Goal: Check status: Check status

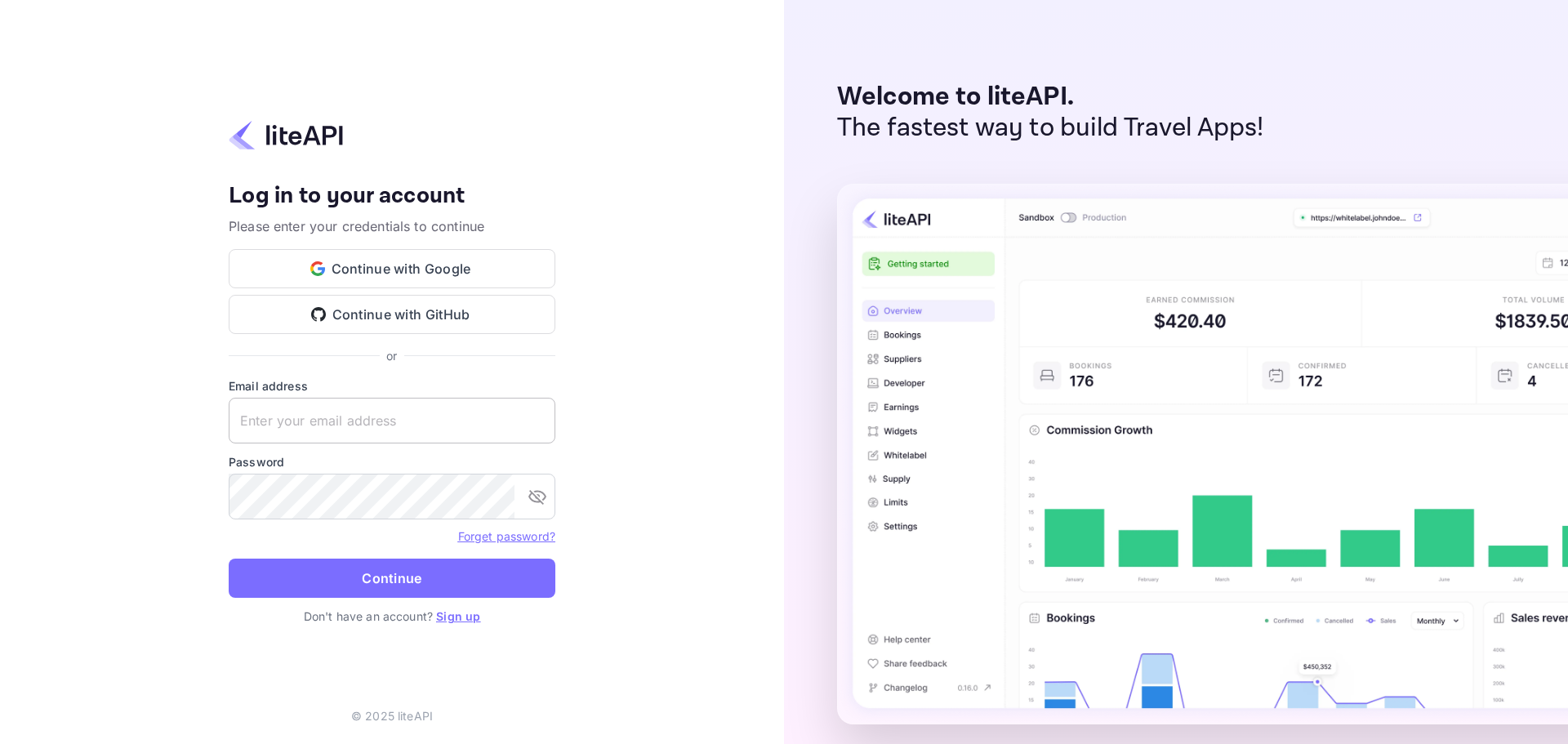
click at [319, 413] on input "text" at bounding box center [392, 420] width 326 height 46
paste input "[EMAIL_ADDRESS][DOMAIN_NAME]"
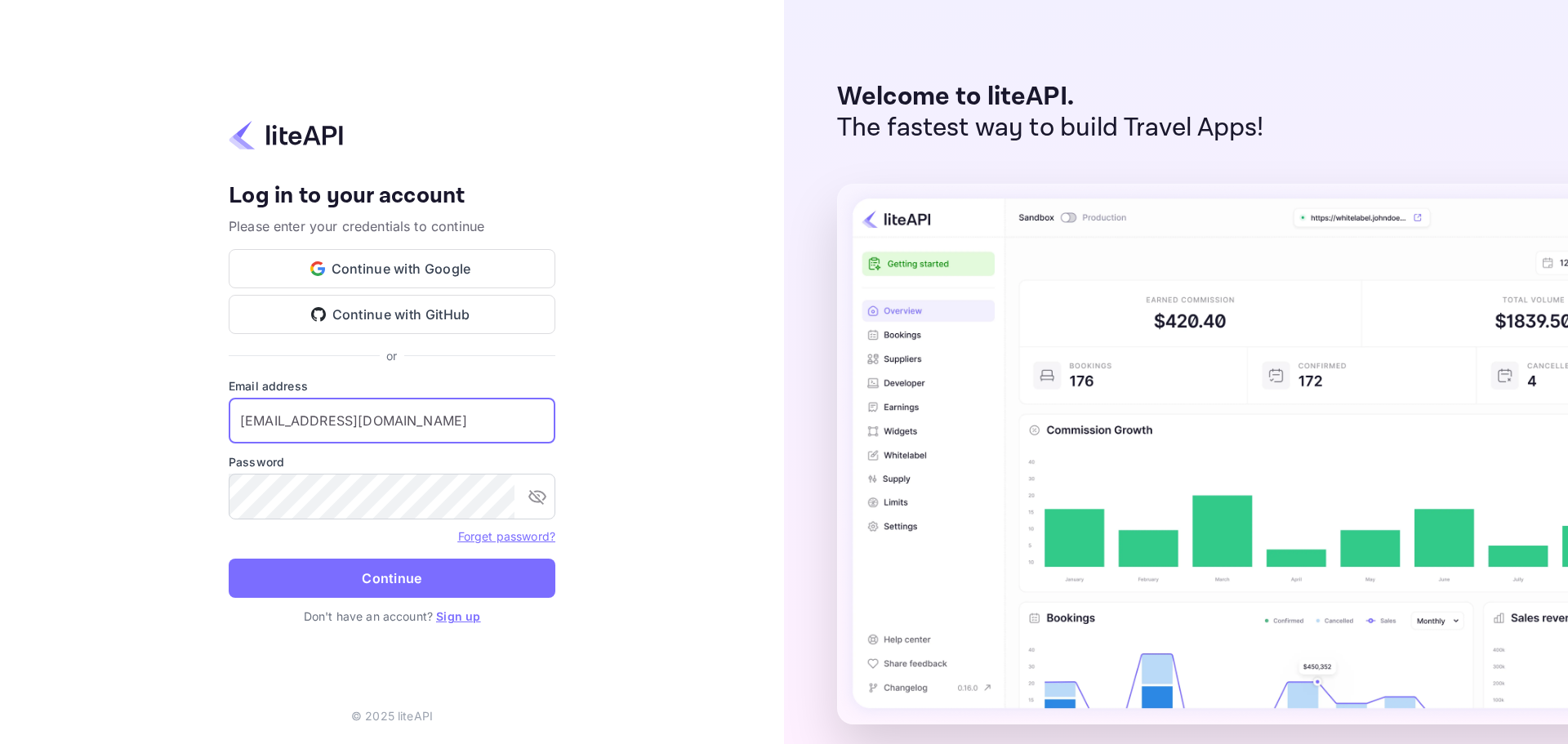
type input "[EMAIL_ADDRESS][DOMAIN_NAME]"
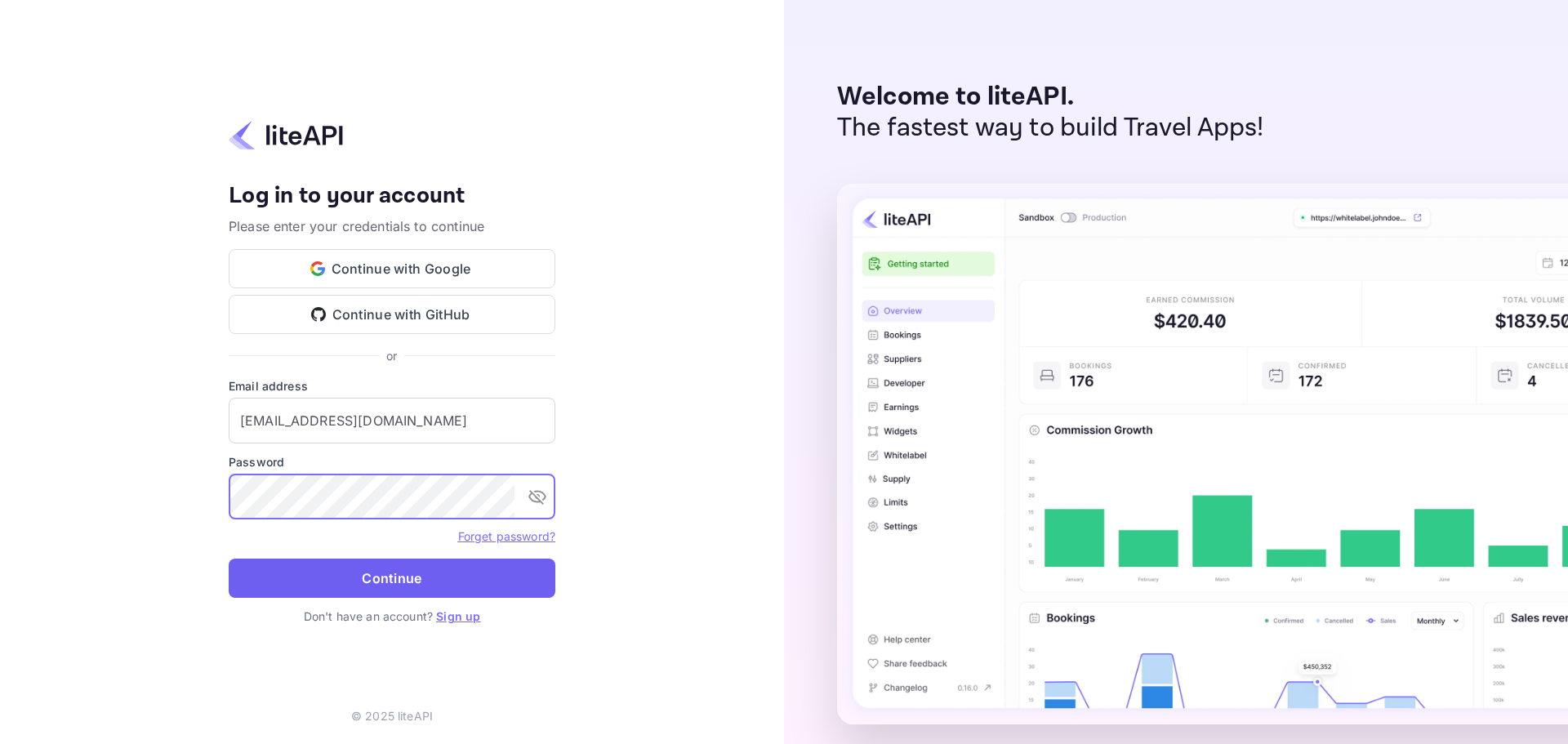
click at [390, 588] on button "Continue" at bounding box center [392, 578] width 326 height 39
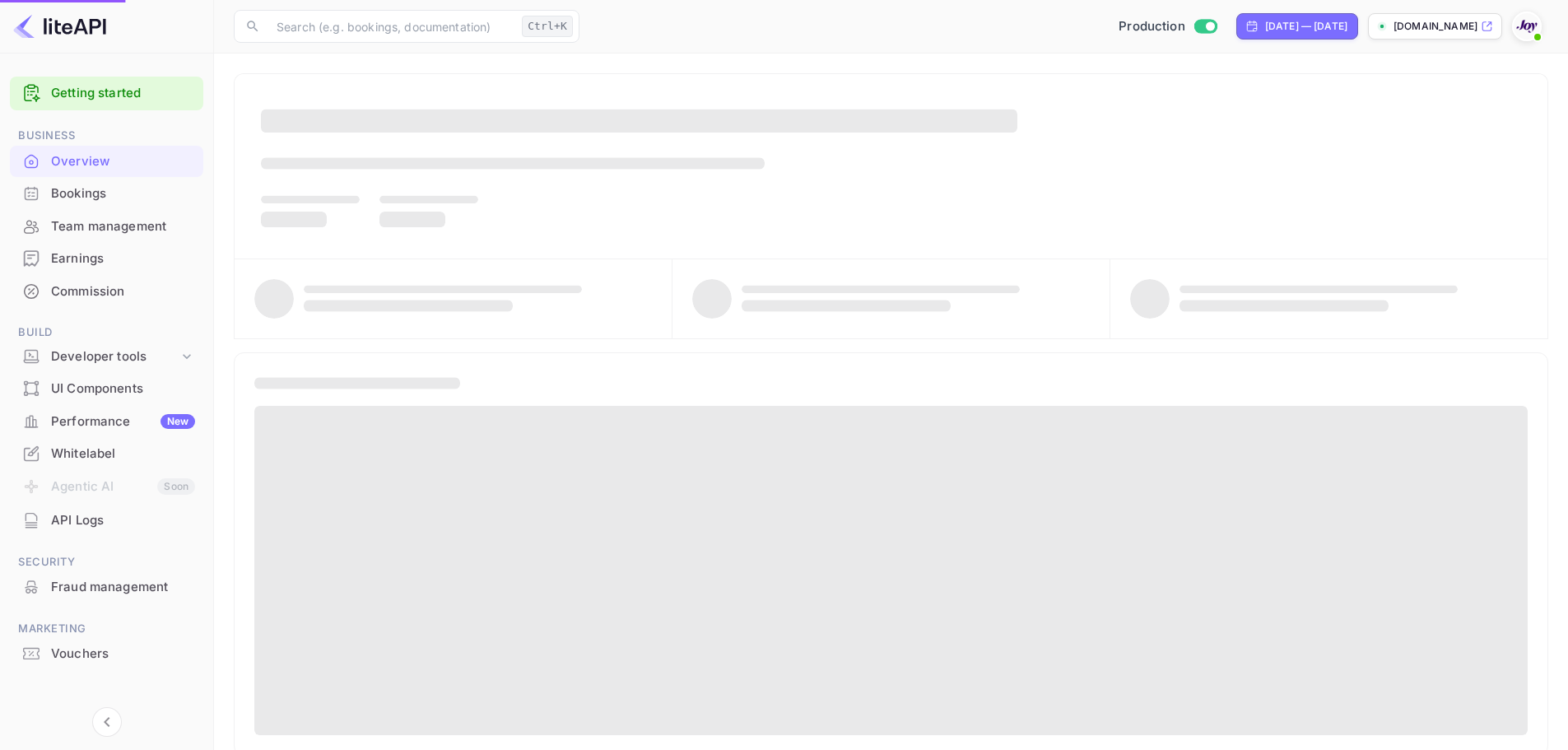
click at [87, 195] on div "Bookings" at bounding box center [122, 193] width 144 height 19
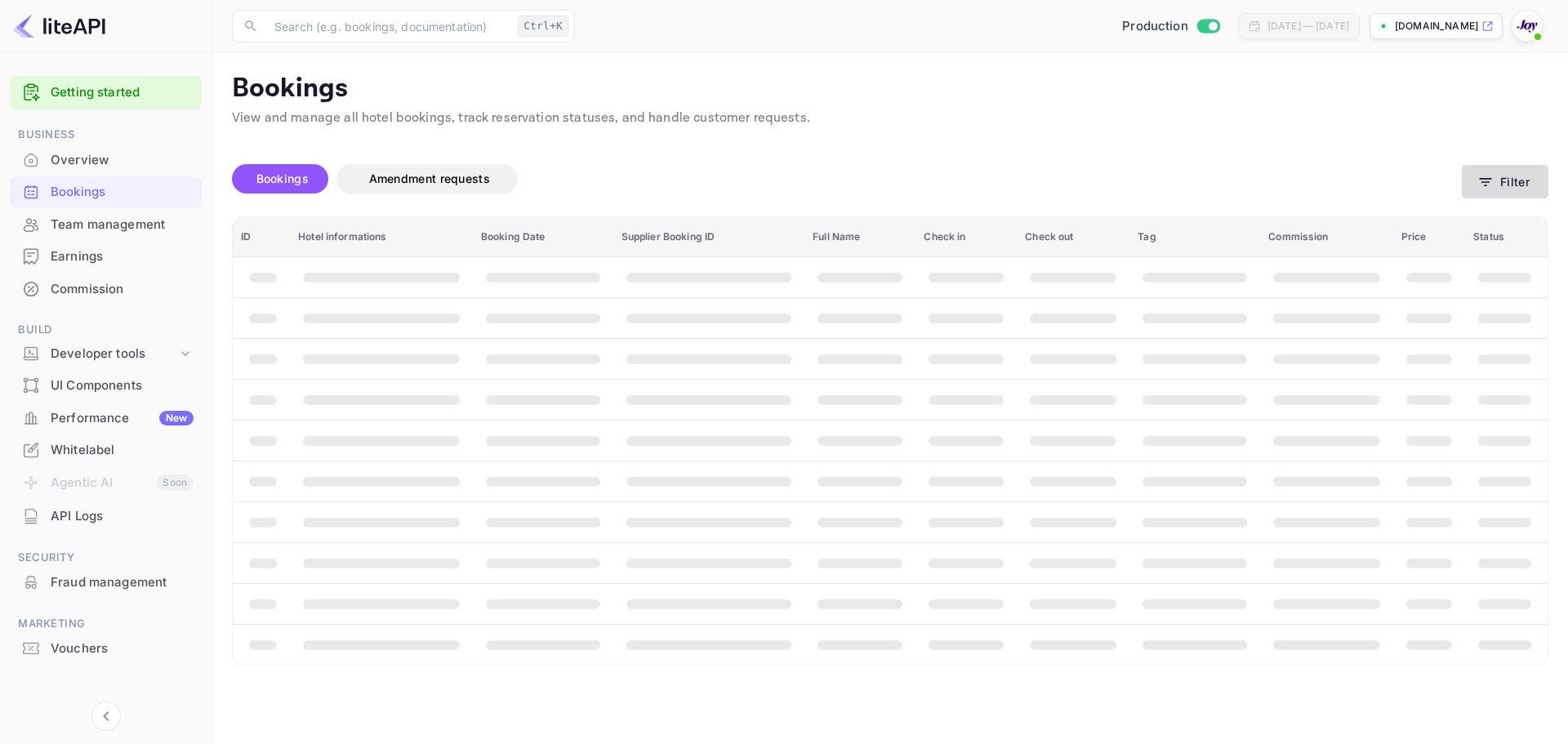
click at [1510, 172] on button "Filter" at bounding box center [1505, 182] width 87 height 33
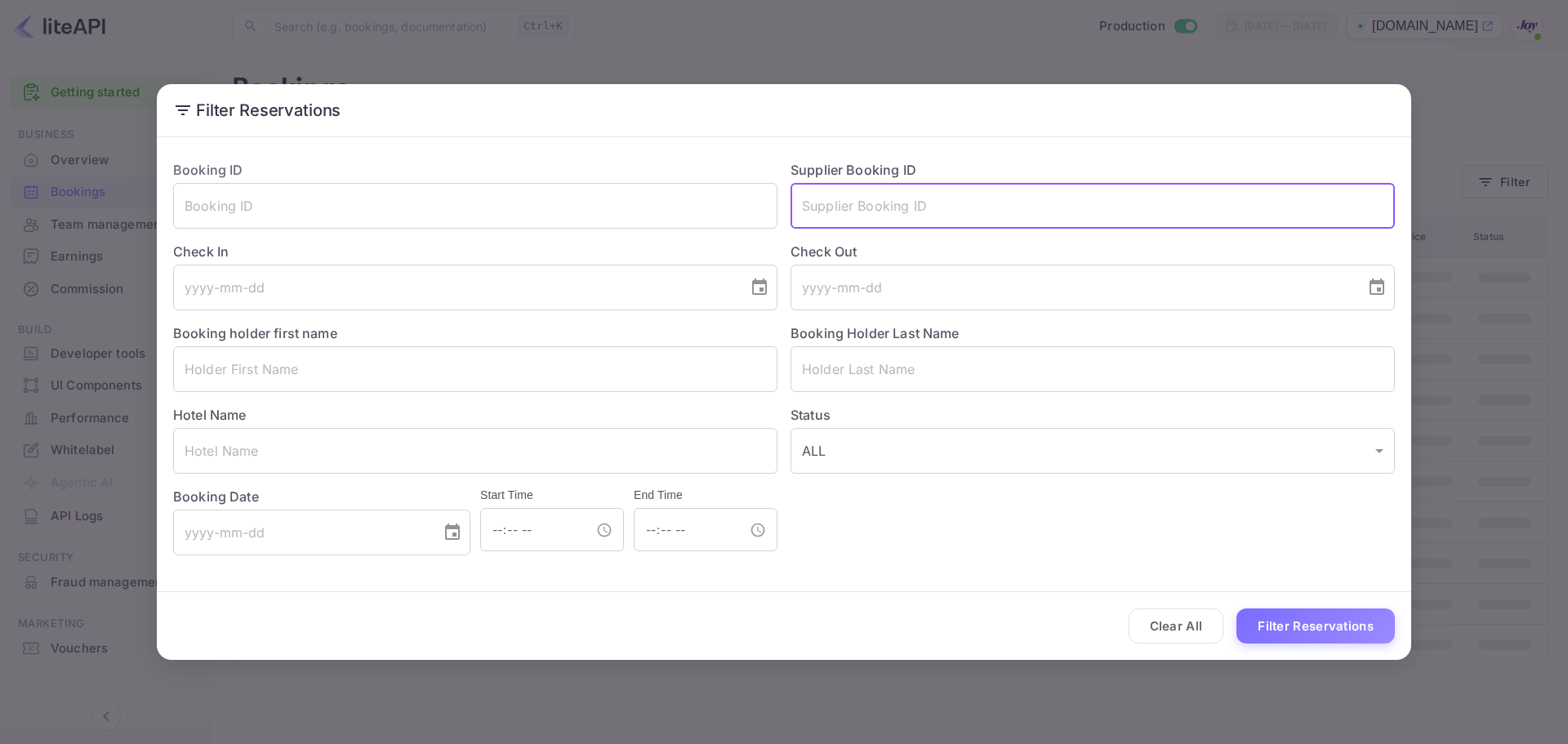
click at [903, 198] on input "text" at bounding box center [1092, 205] width 605 height 46
paste input "8310155"
type input "8310155"
click at [1335, 643] on div "Clear All Filter Reservations" at bounding box center [784, 625] width 1254 height 68
click at [1336, 618] on button "Filter Reservations" at bounding box center [1314, 626] width 158 height 35
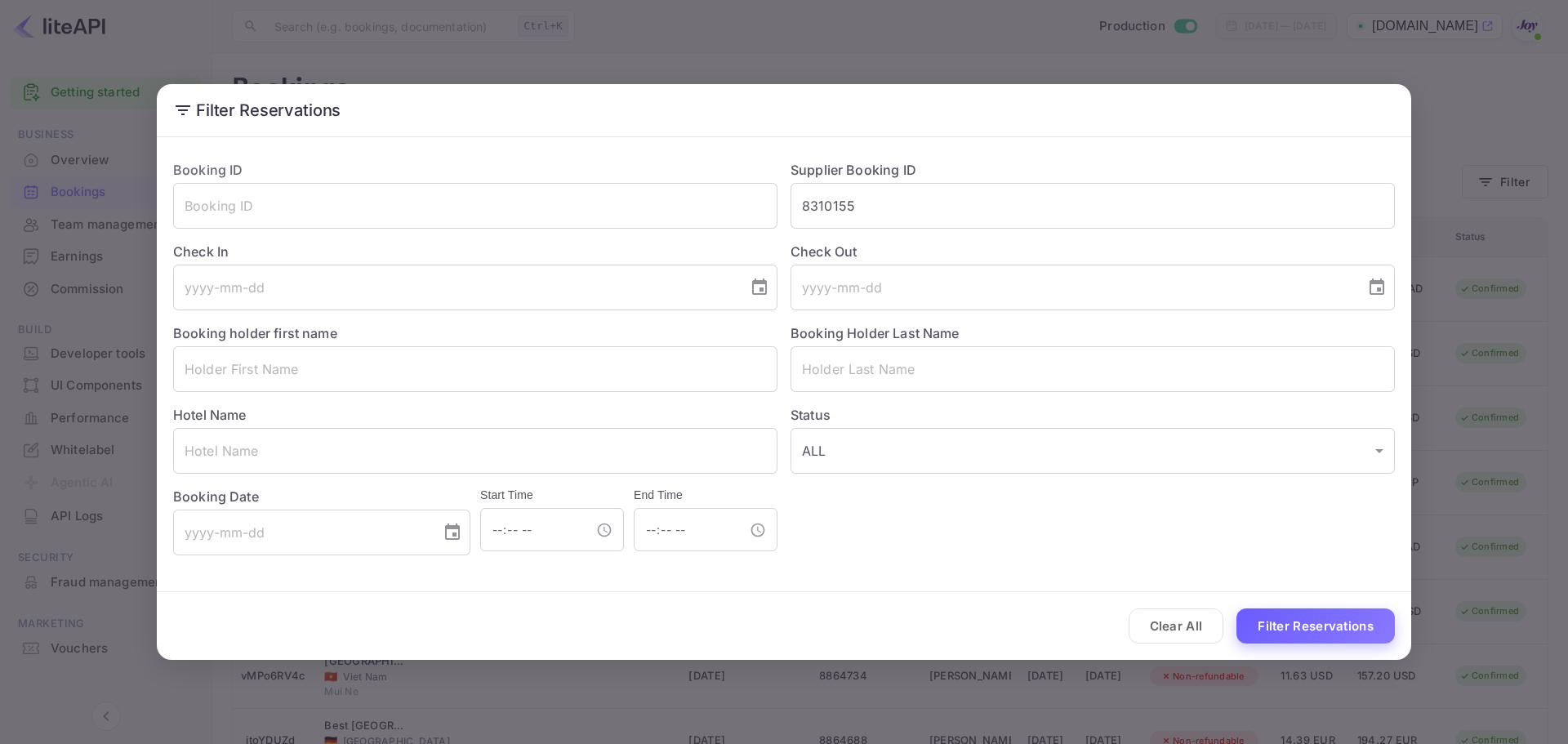
click at [1325, 620] on button "Filter Reservations" at bounding box center [1314, 626] width 158 height 35
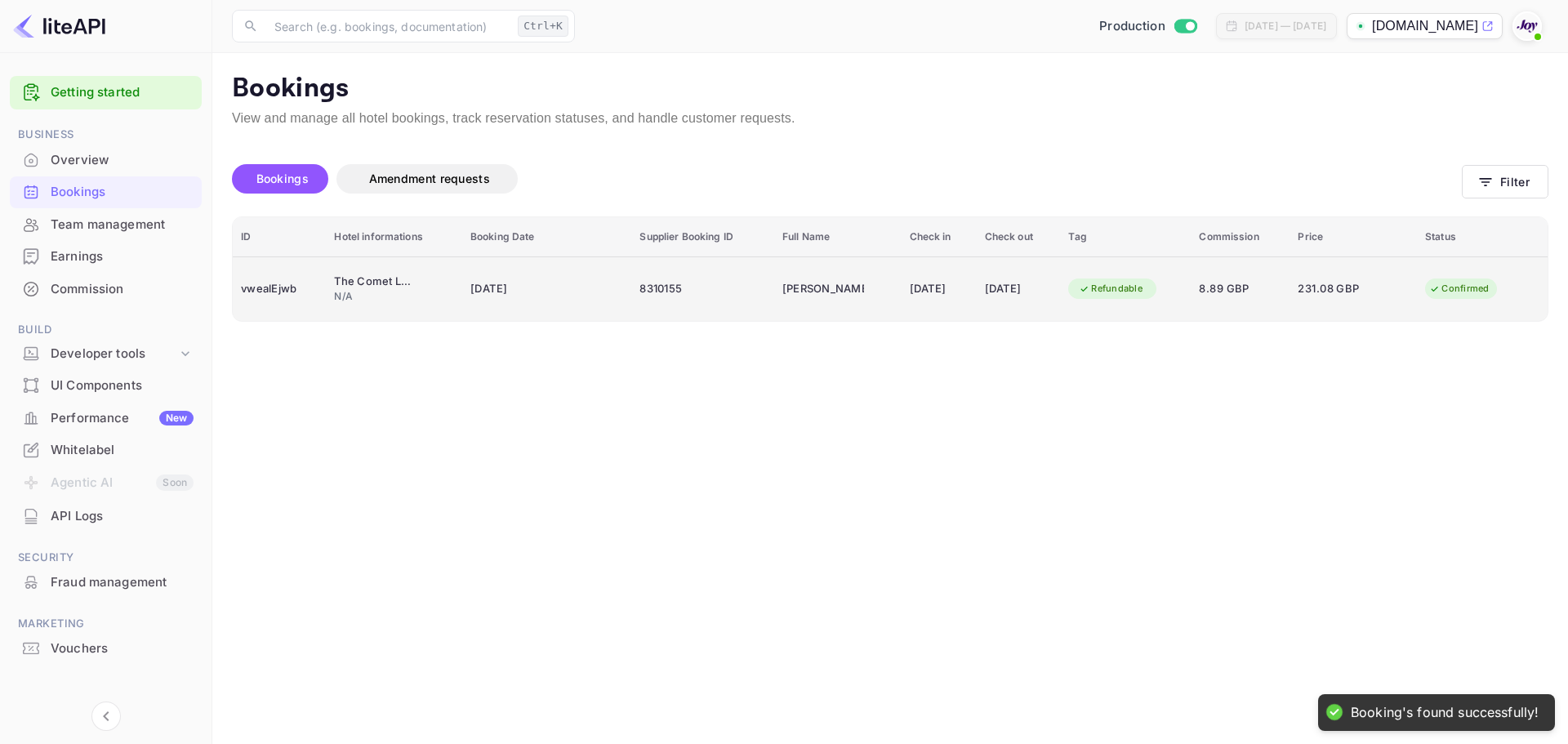
click at [929, 283] on div "22 Aug 2025" at bounding box center [939, 289] width 59 height 27
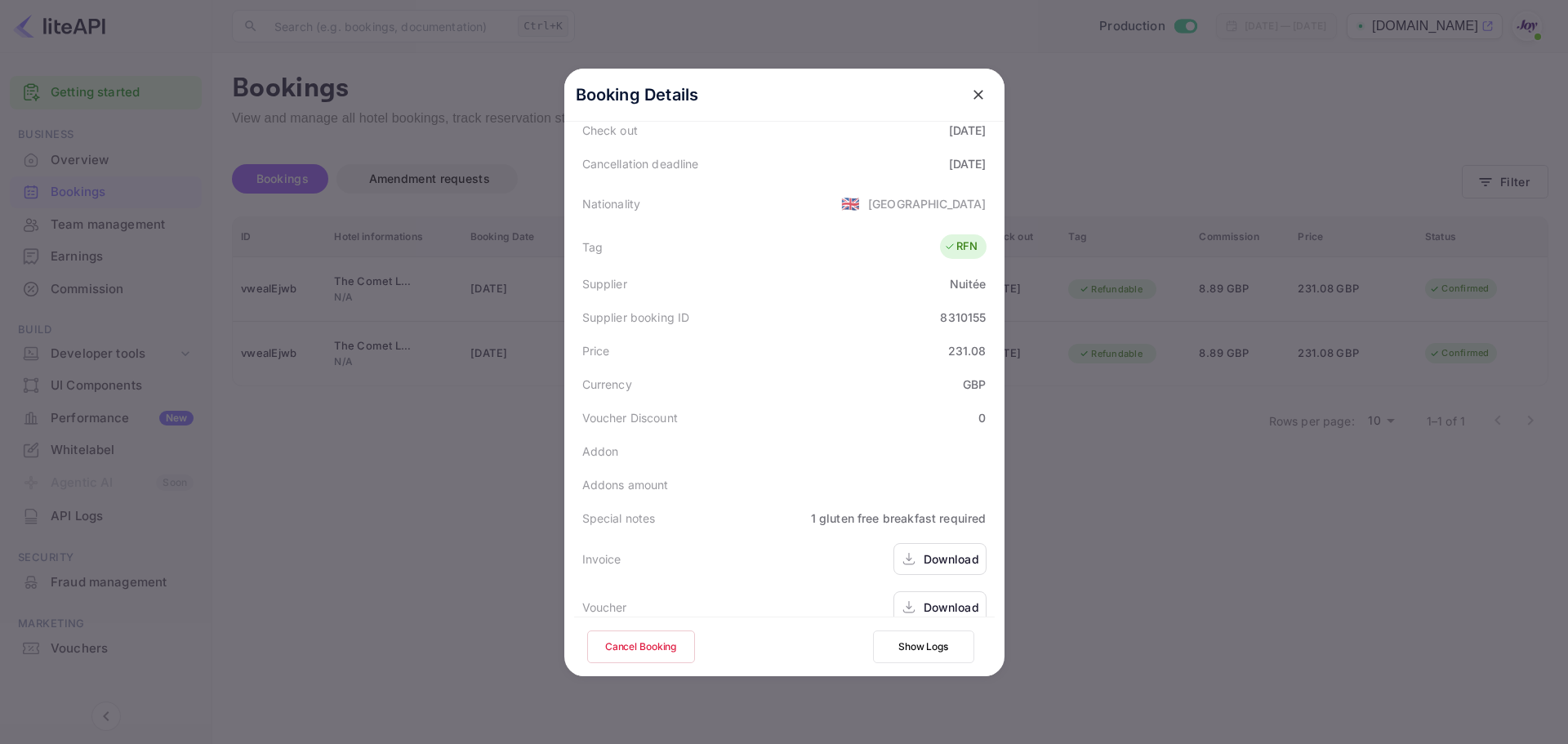
scroll to position [363, 0]
click at [954, 596] on div "Download" at bounding box center [940, 602] width 93 height 31
click at [446, 372] on div at bounding box center [784, 372] width 1568 height 744
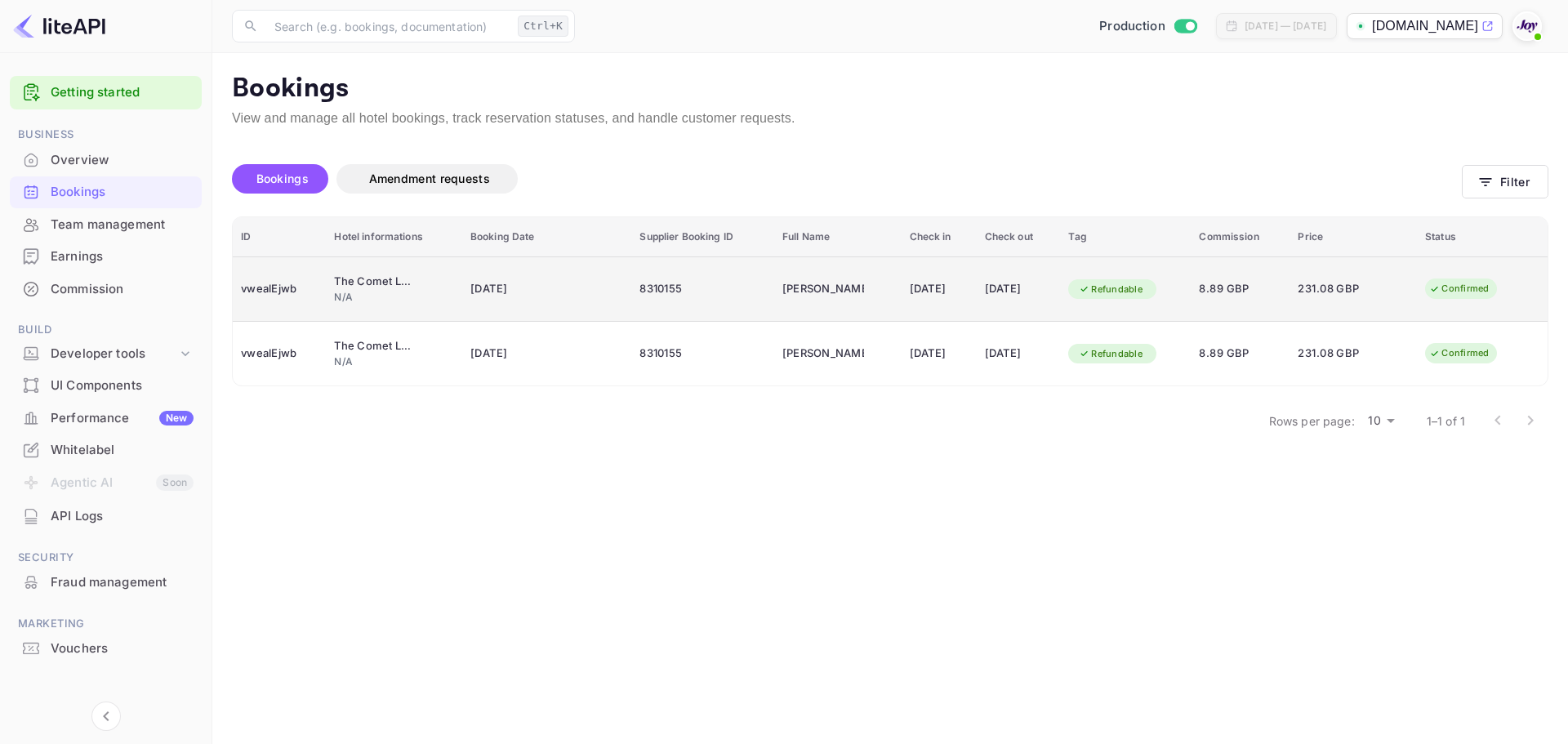
click at [1289, 289] on td "8.89 GBP" at bounding box center [1240, 289] width 98 height 65
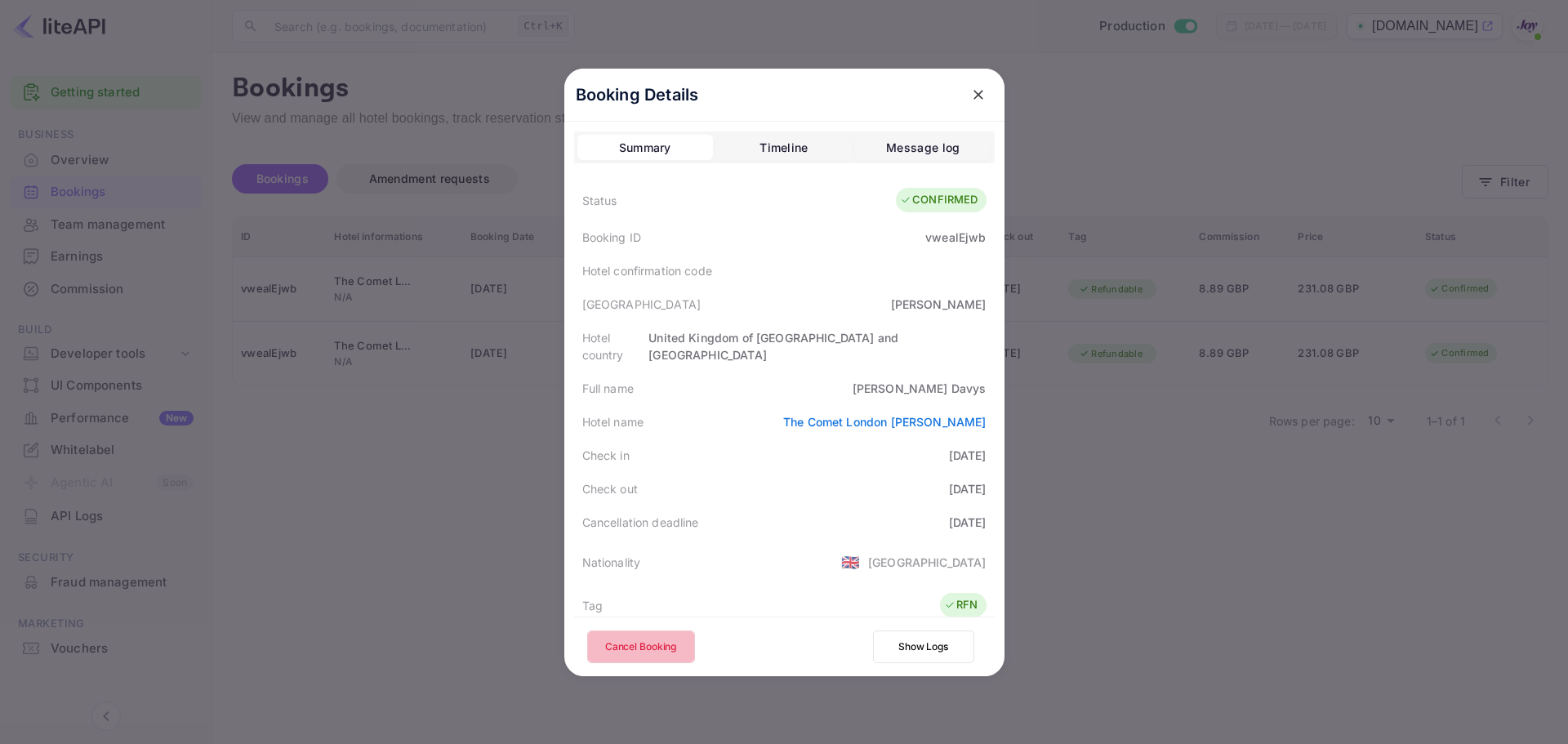
click at [637, 651] on button "Cancel Booking" at bounding box center [641, 646] width 108 height 32
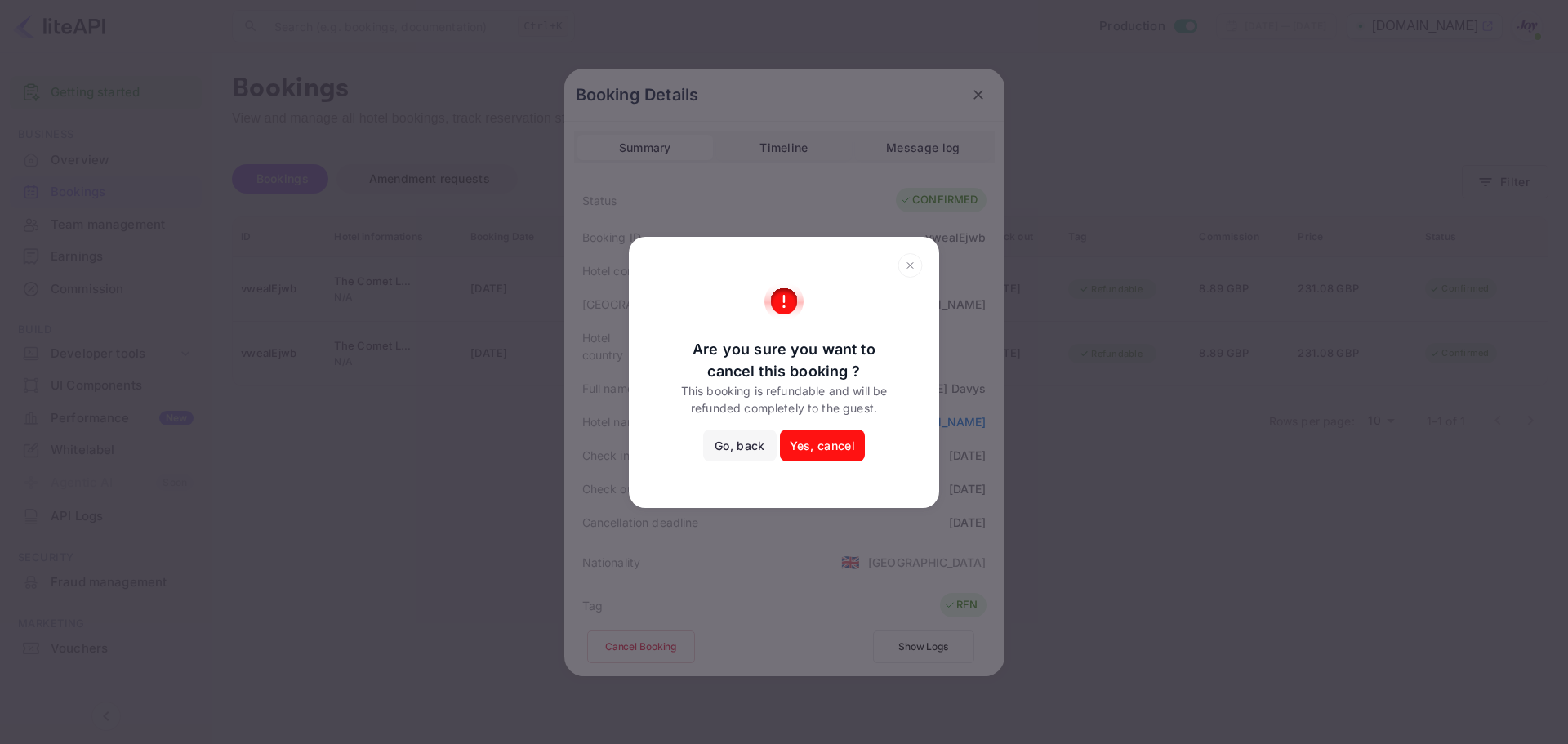
click at [823, 444] on button "Yes, cancel" at bounding box center [822, 445] width 85 height 32
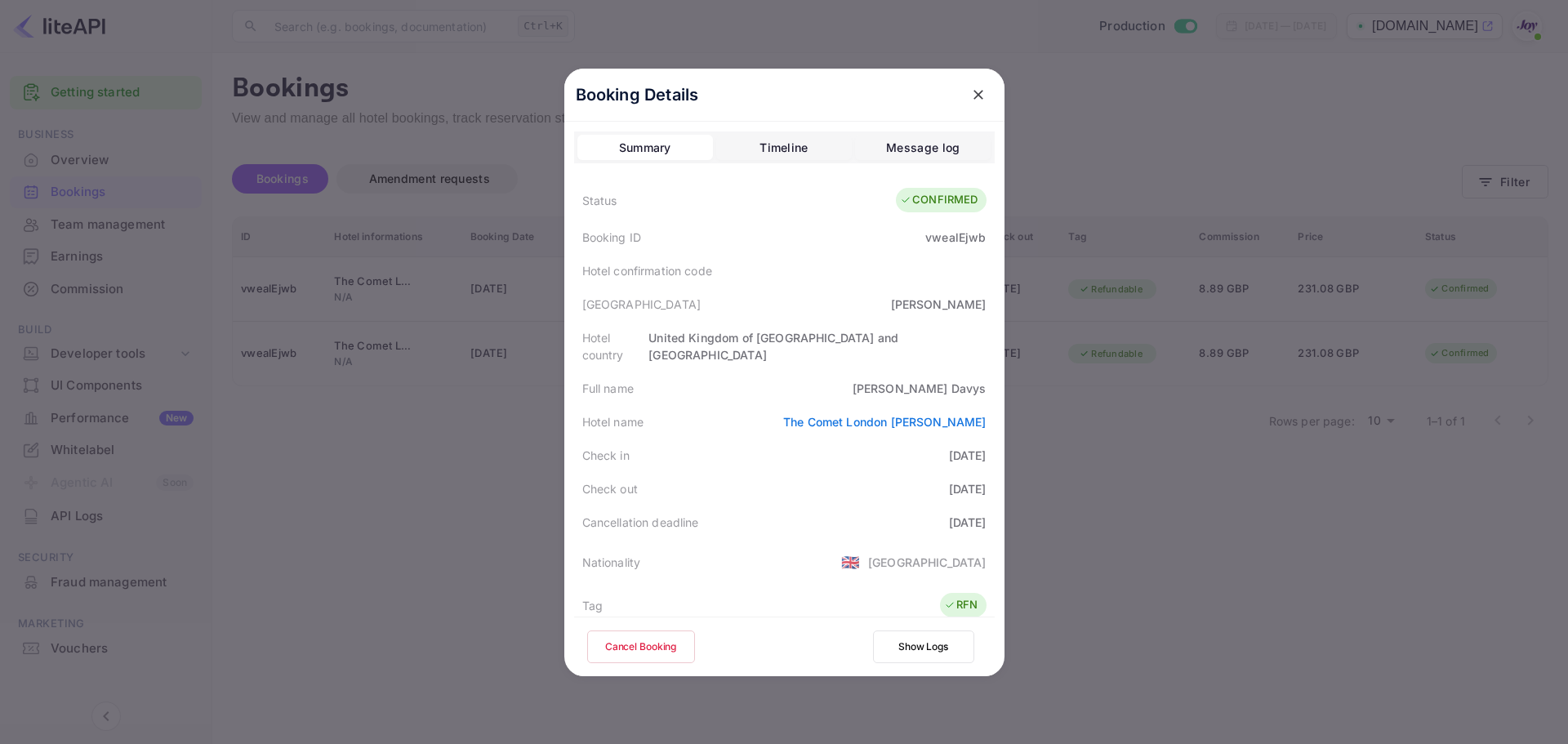
click at [1445, 465] on div at bounding box center [784, 372] width 1568 height 744
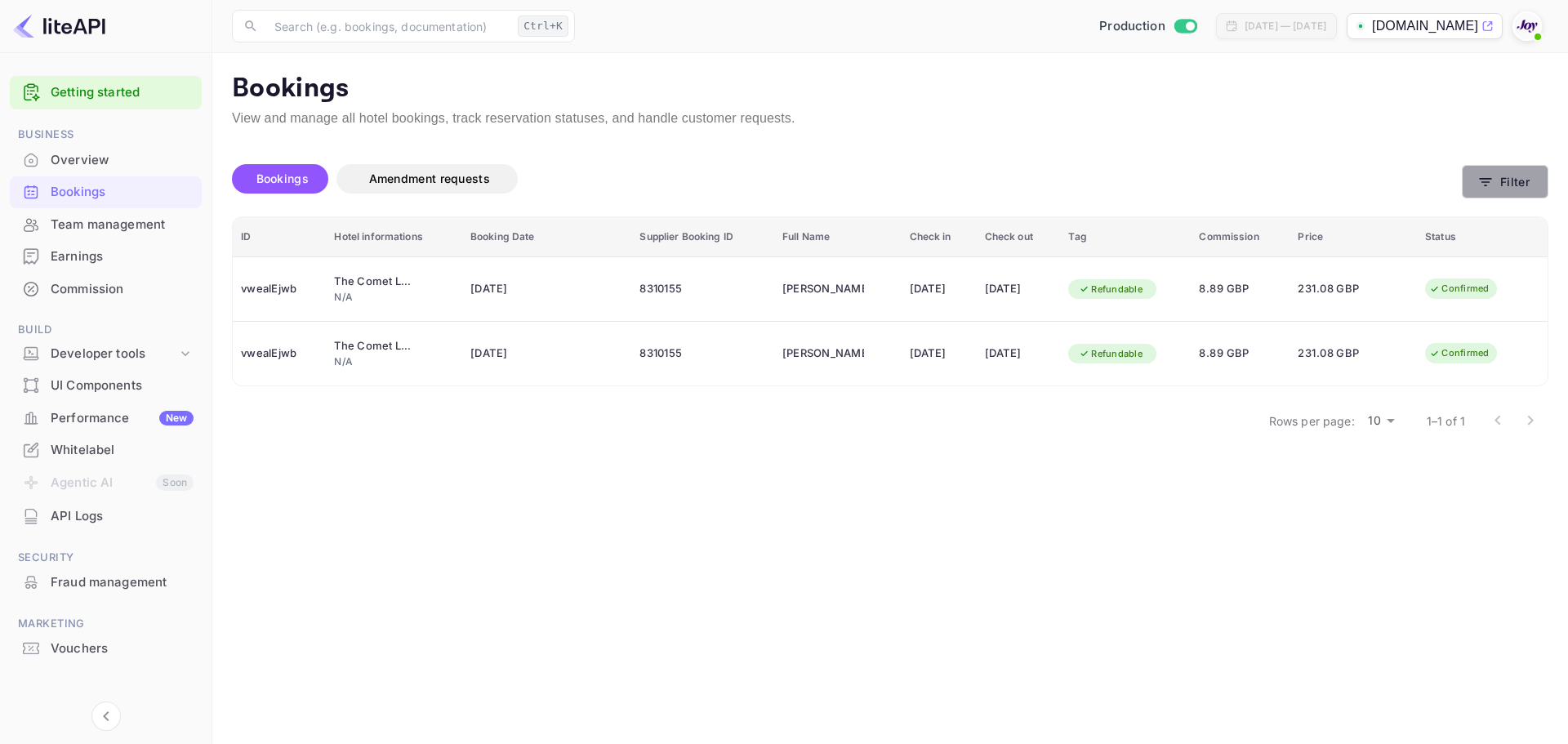
click at [1495, 182] on button "Filter" at bounding box center [1505, 182] width 87 height 33
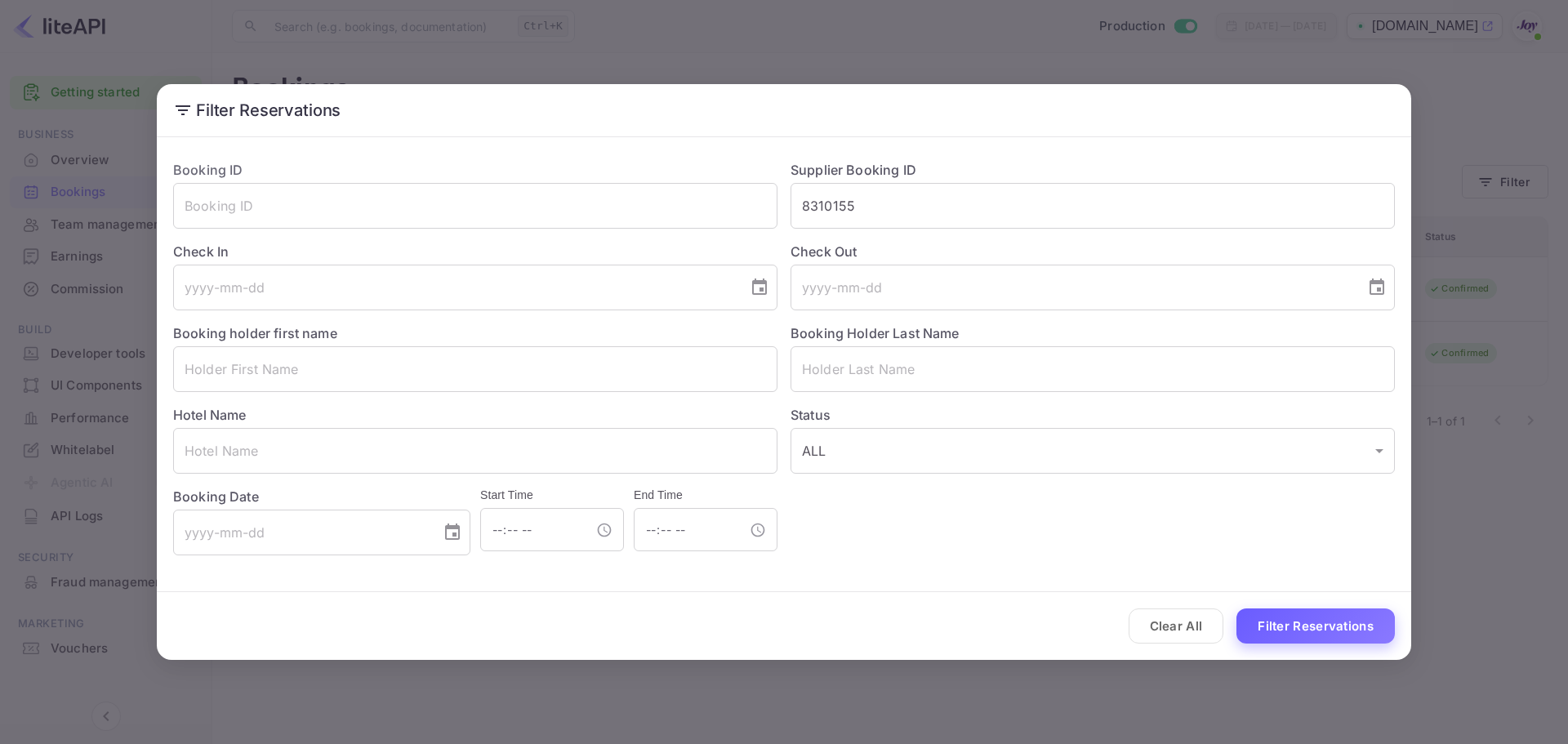
click at [1315, 633] on button "Filter Reservations" at bounding box center [1314, 626] width 158 height 35
click at [1320, 616] on button "Filter Reservations" at bounding box center [1314, 626] width 158 height 35
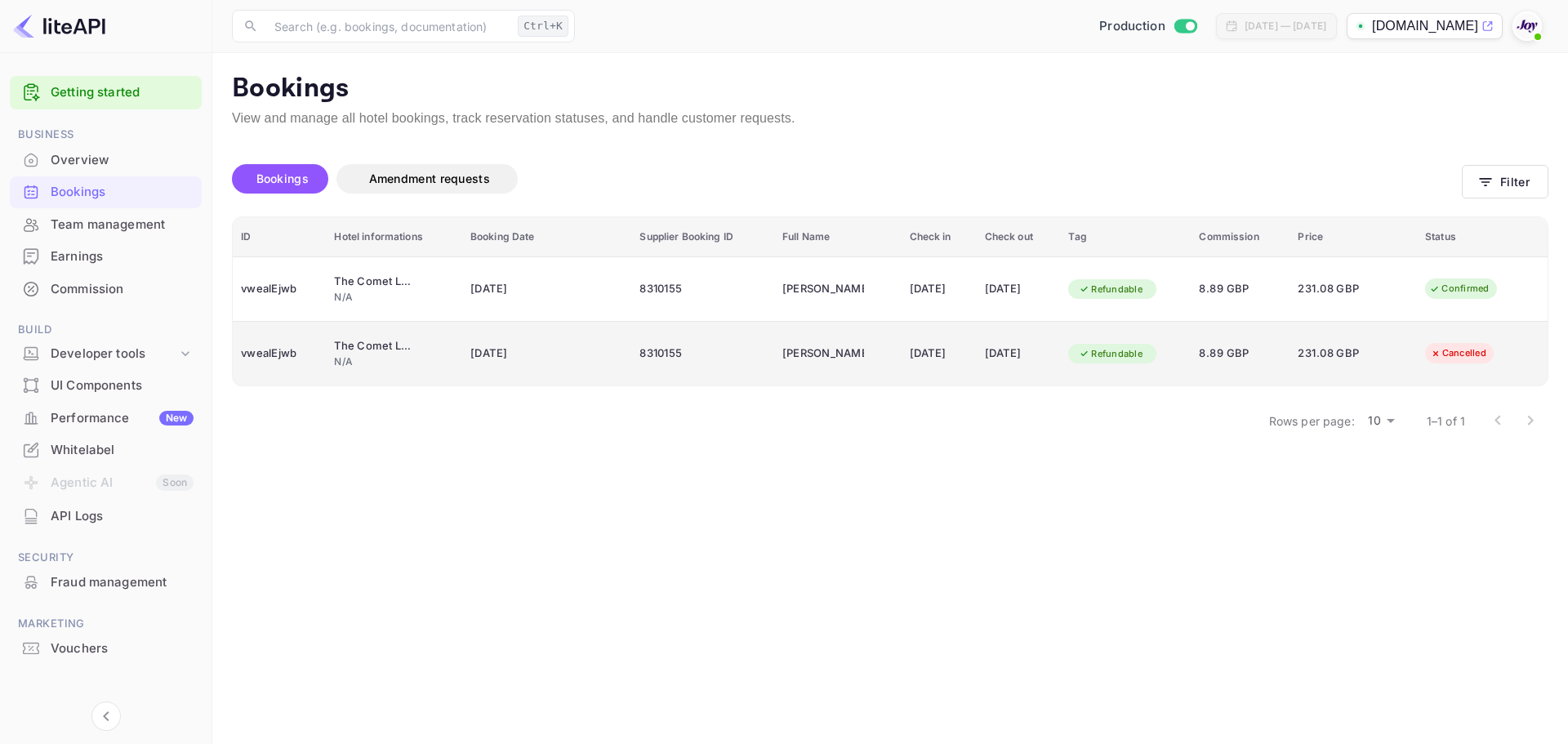
click at [653, 358] on div "8310155" at bounding box center [702, 353] width 126 height 27
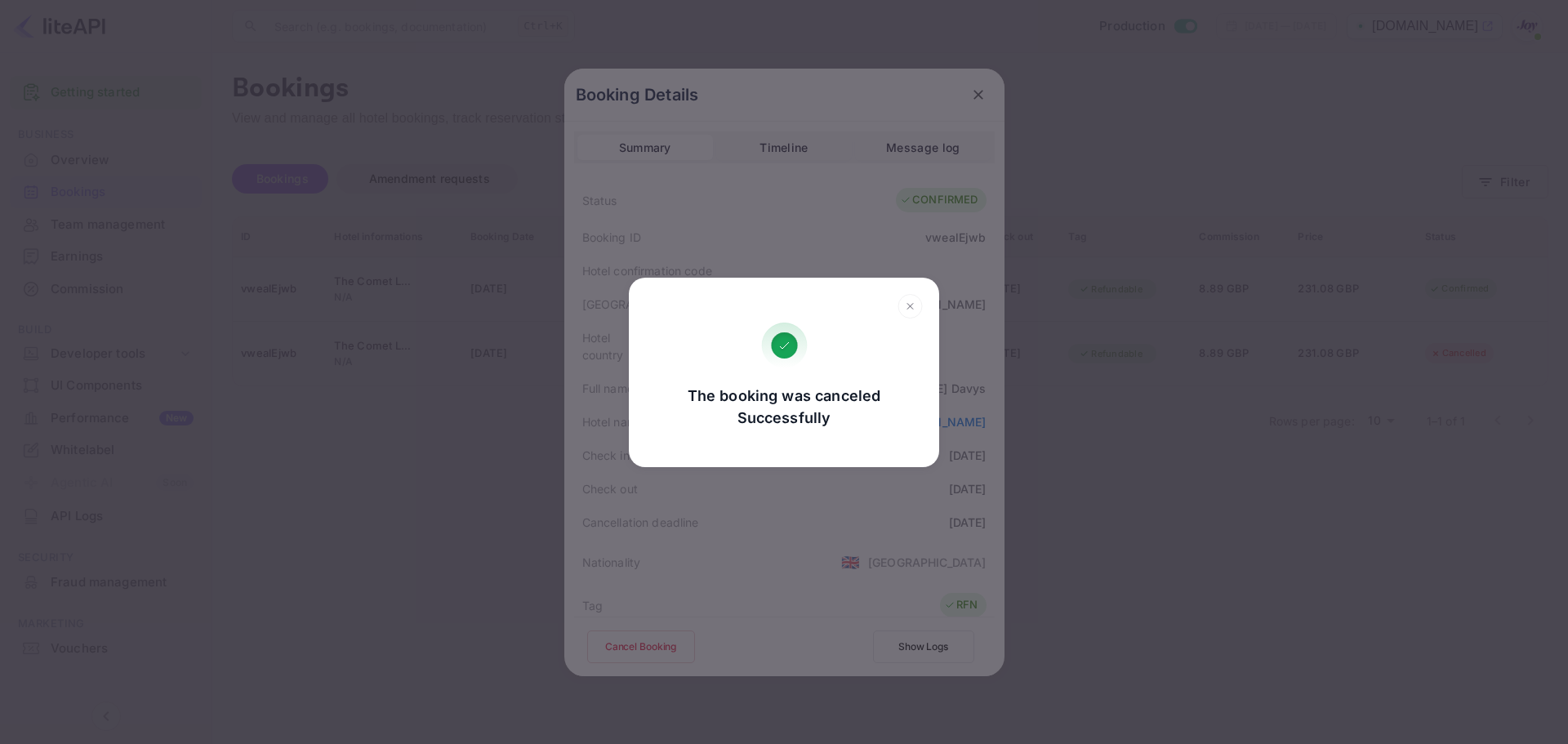
click at [913, 301] on icon at bounding box center [910, 306] width 26 height 25
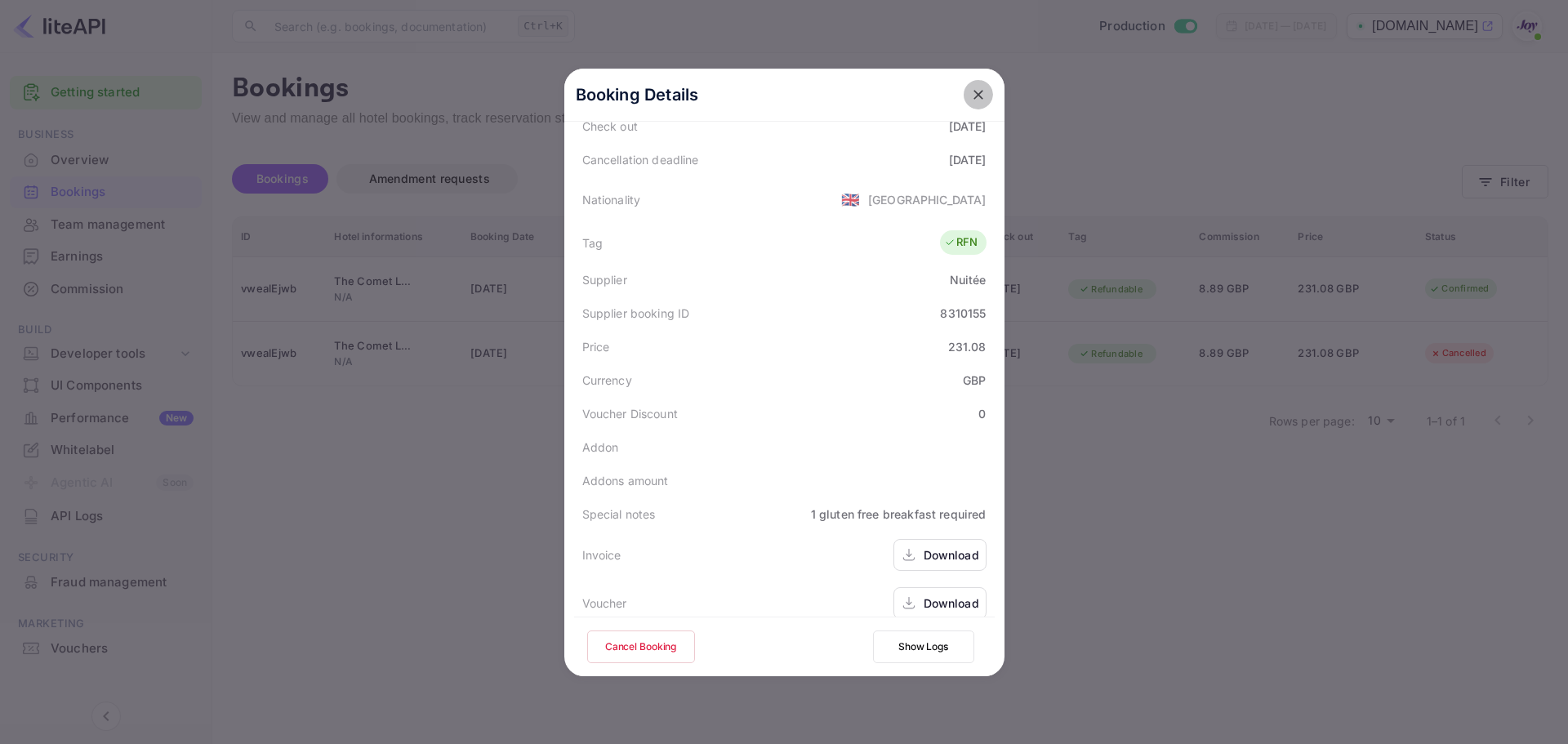
click at [971, 88] on icon "close" at bounding box center [978, 94] width 17 height 17
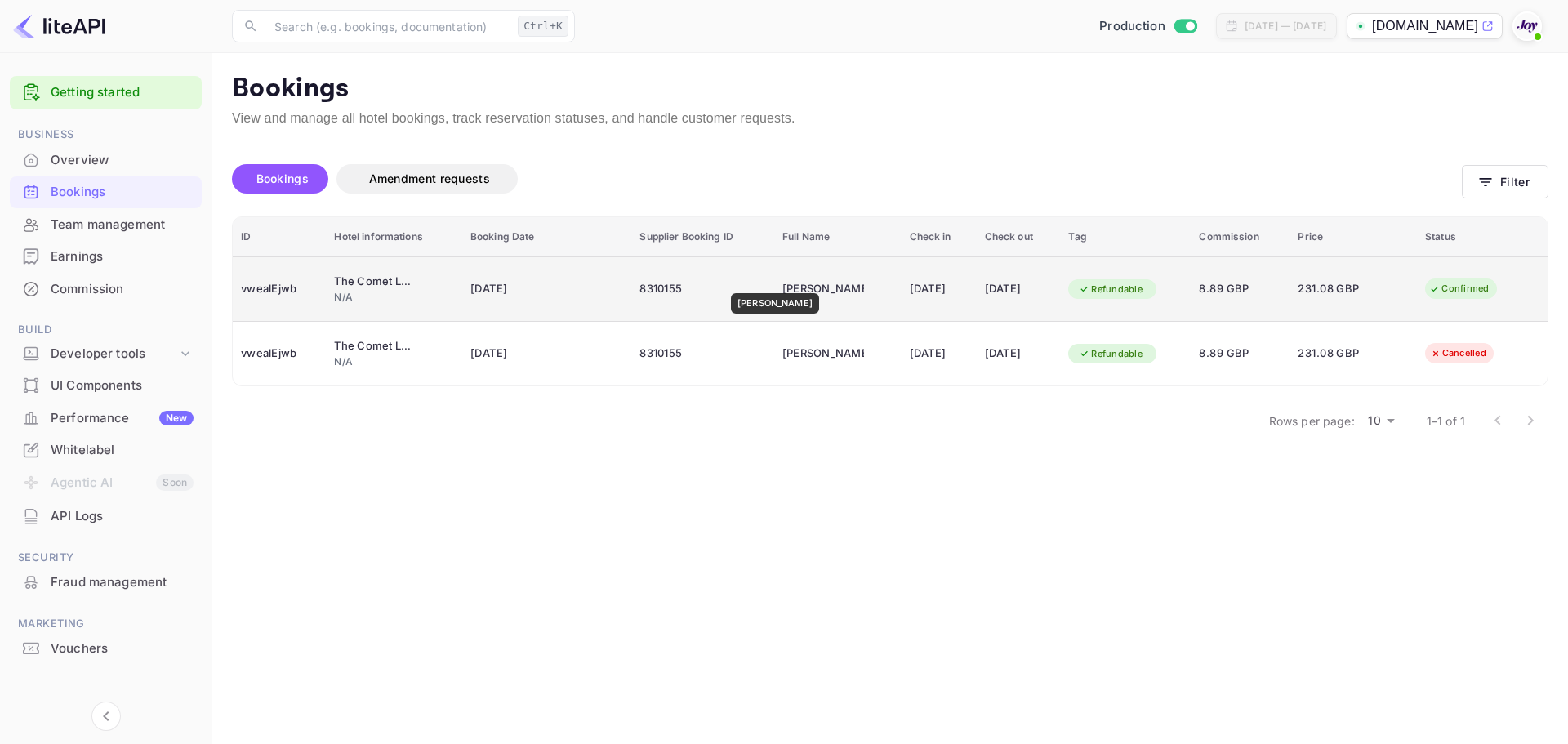
click at [783, 281] on div "Ian Davys" at bounding box center [823, 289] width 82 height 27
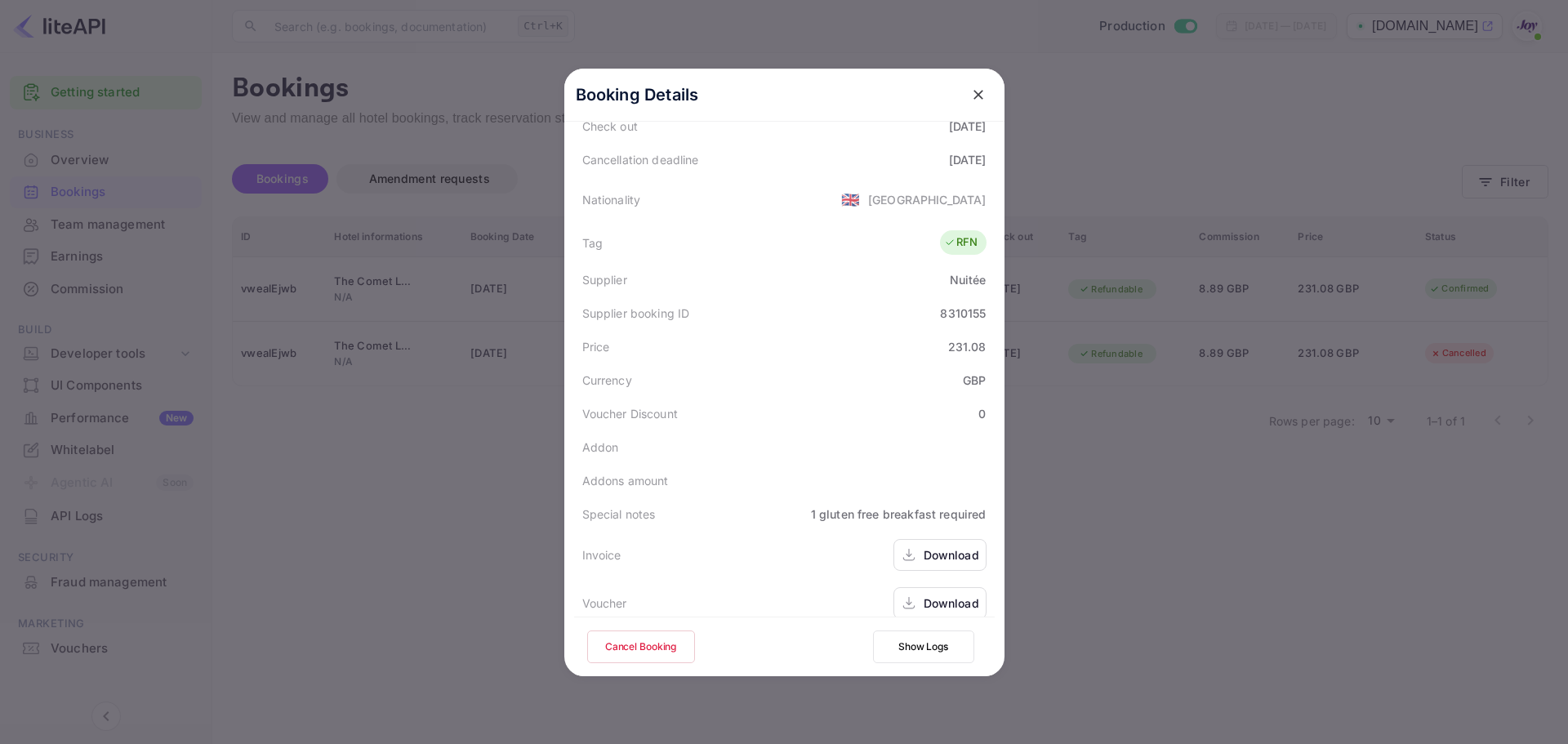
click at [970, 90] on icon "close" at bounding box center [978, 94] width 17 height 17
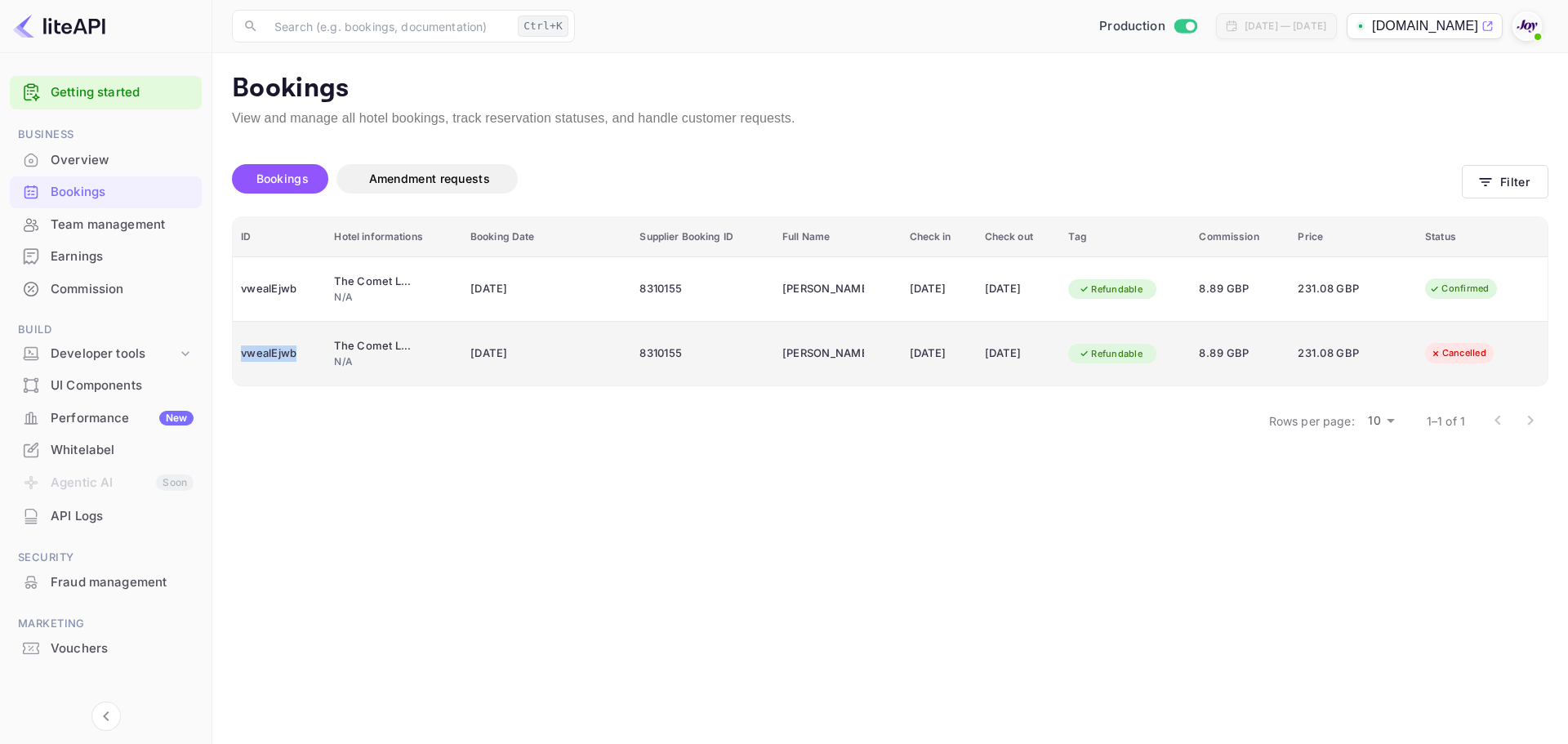
drag, startPoint x: 287, startPoint y: 355, endPoint x: 242, endPoint y: 357, distance: 45.0
click at [242, 357] on div "vwealEjwb" at bounding box center [279, 353] width 77 height 27
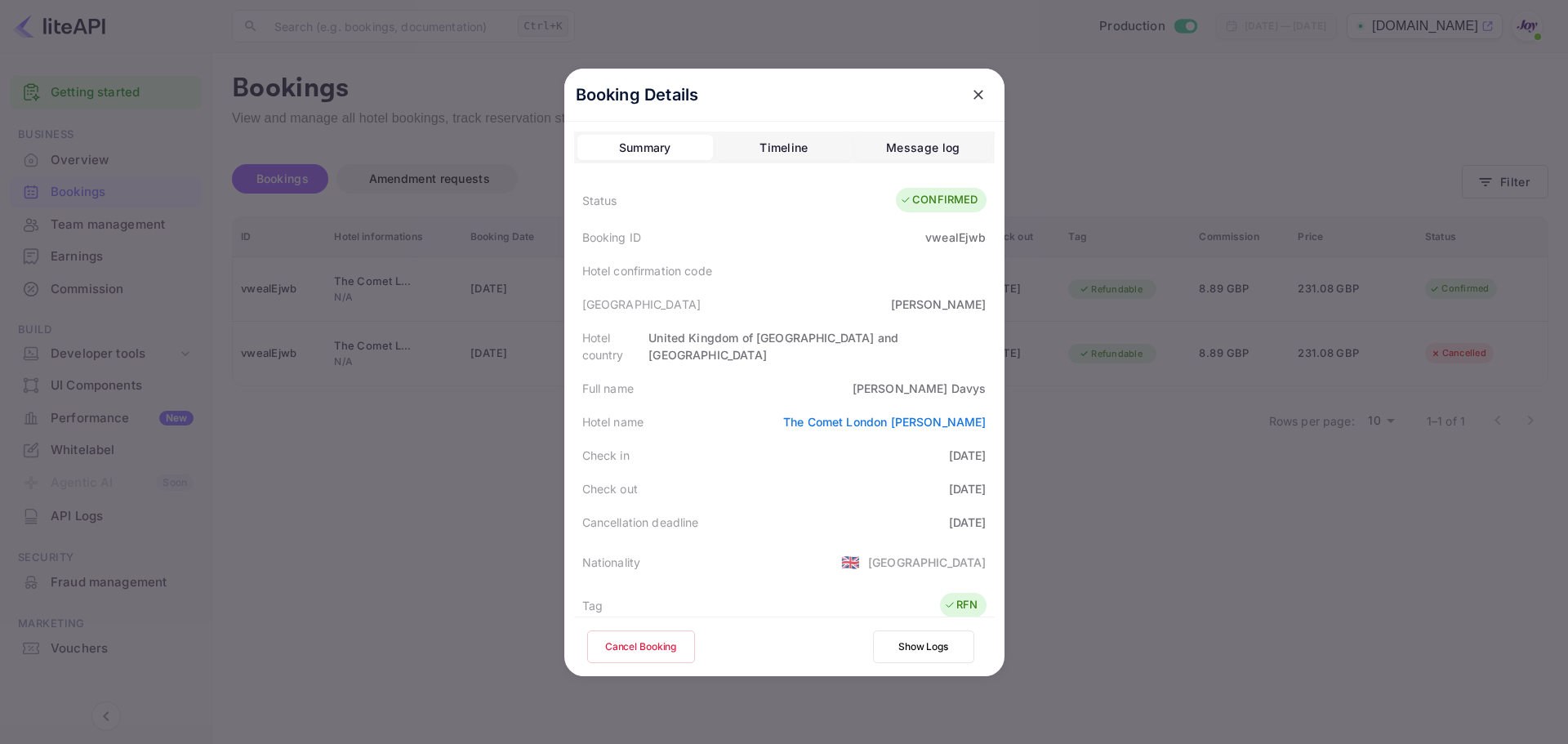
drag, startPoint x: 1170, startPoint y: 559, endPoint x: 1157, endPoint y: 536, distance: 26.4
click at [1170, 556] on div at bounding box center [784, 372] width 1568 height 744
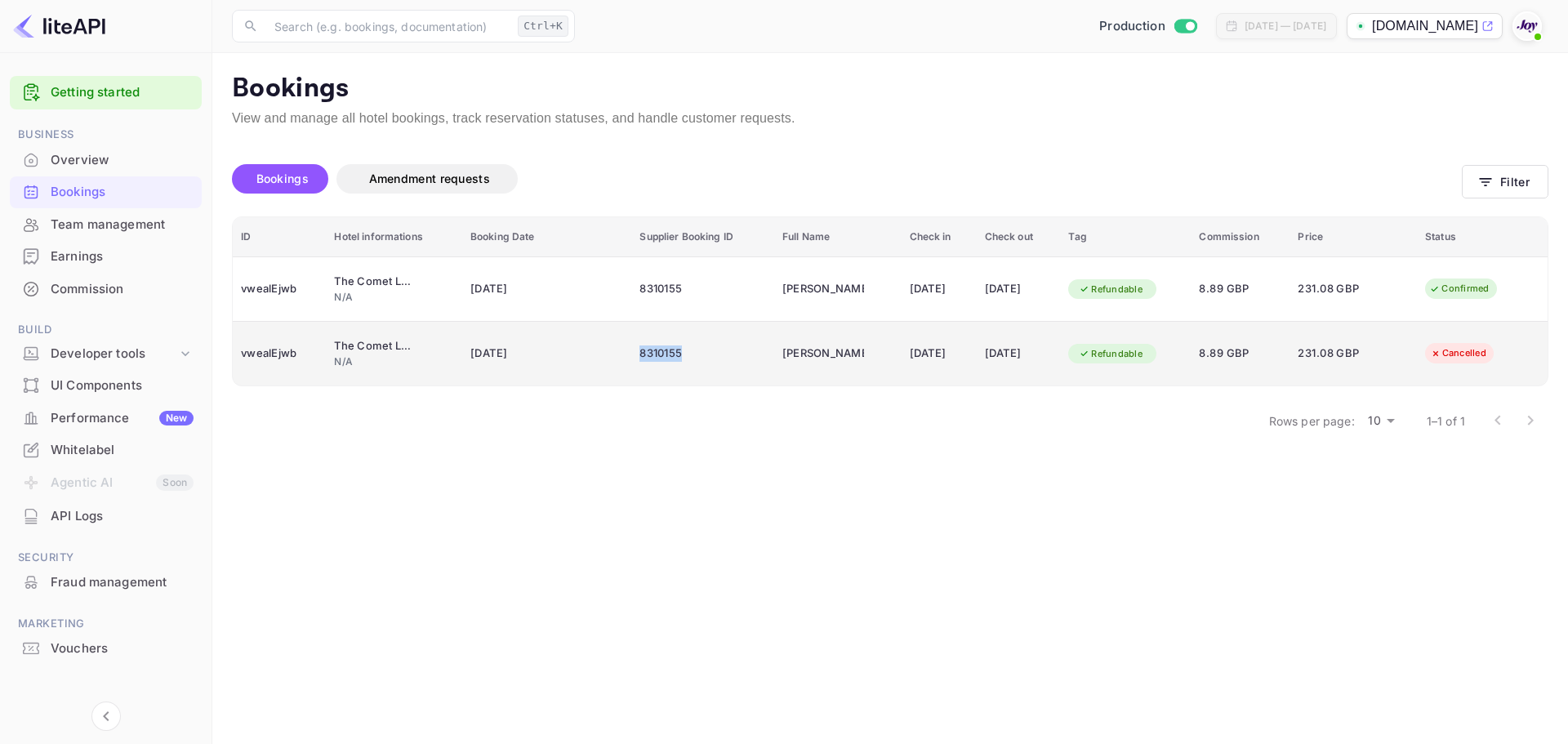
drag, startPoint x: 667, startPoint y: 354, endPoint x: 620, endPoint y: 356, distance: 47.0
click at [639, 356] on div "8310155" at bounding box center [702, 353] width 126 height 27
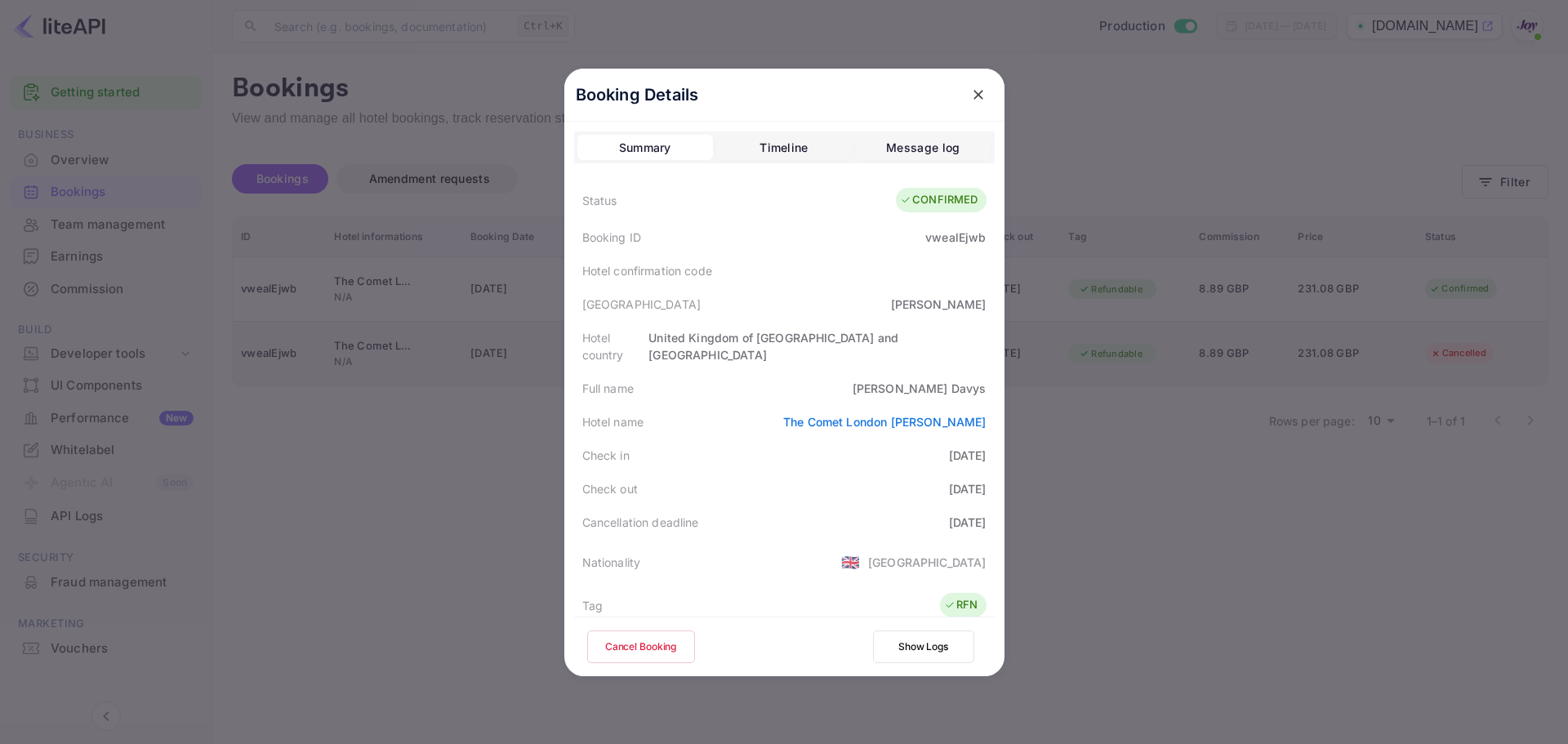
copy div "8310155"
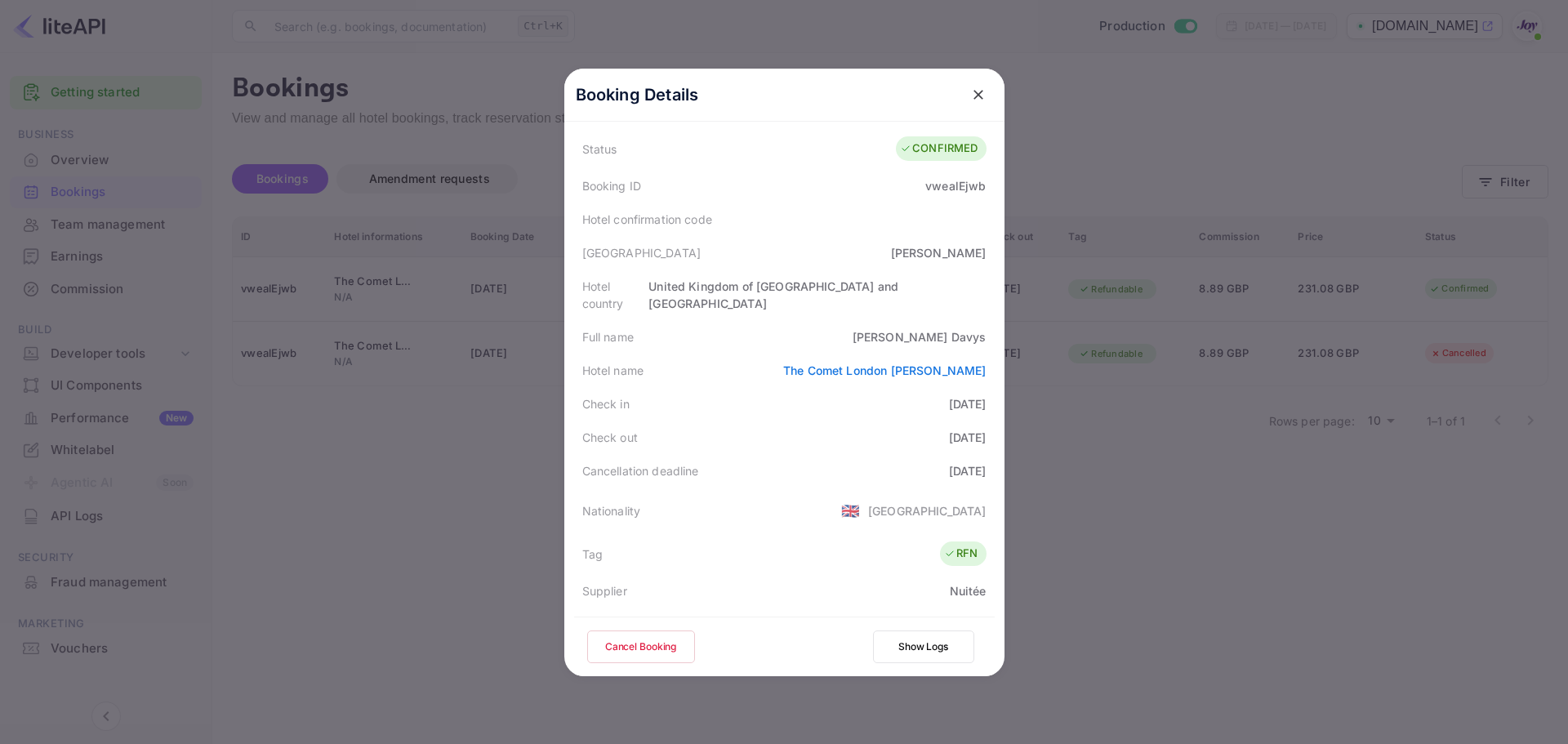
scroll to position [326, 0]
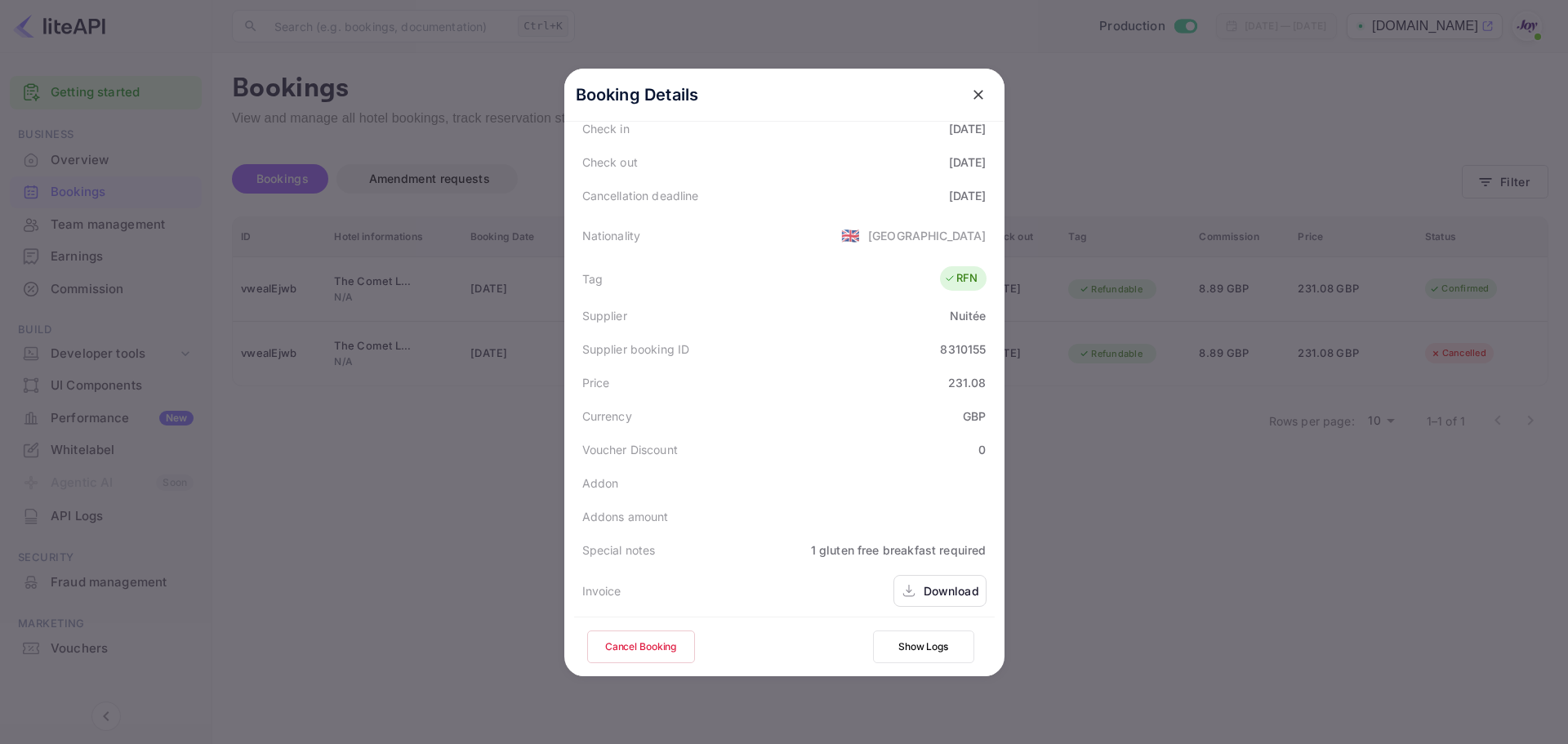
click at [970, 99] on icon "close" at bounding box center [978, 94] width 17 height 17
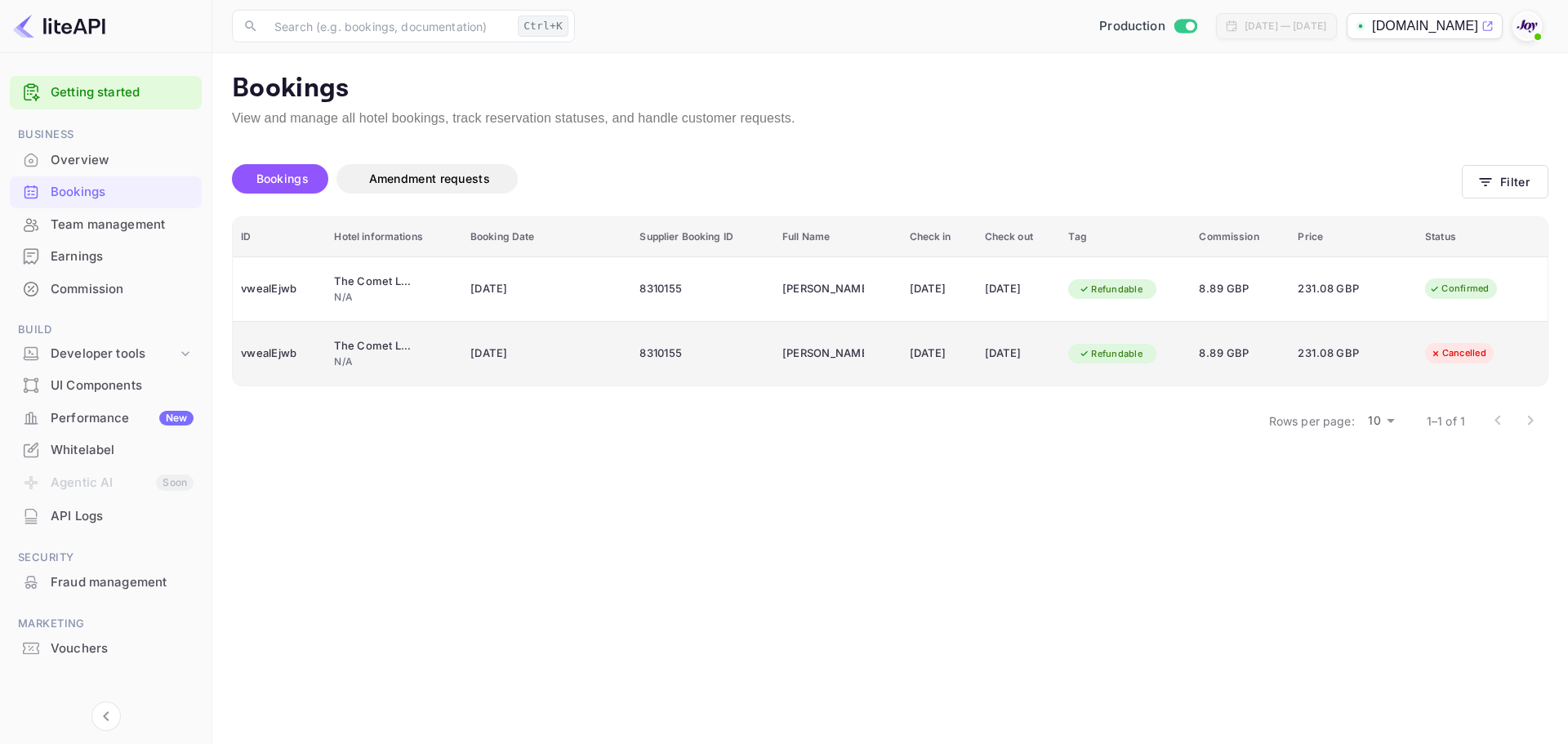
click at [648, 345] on div "8310155" at bounding box center [702, 353] width 126 height 27
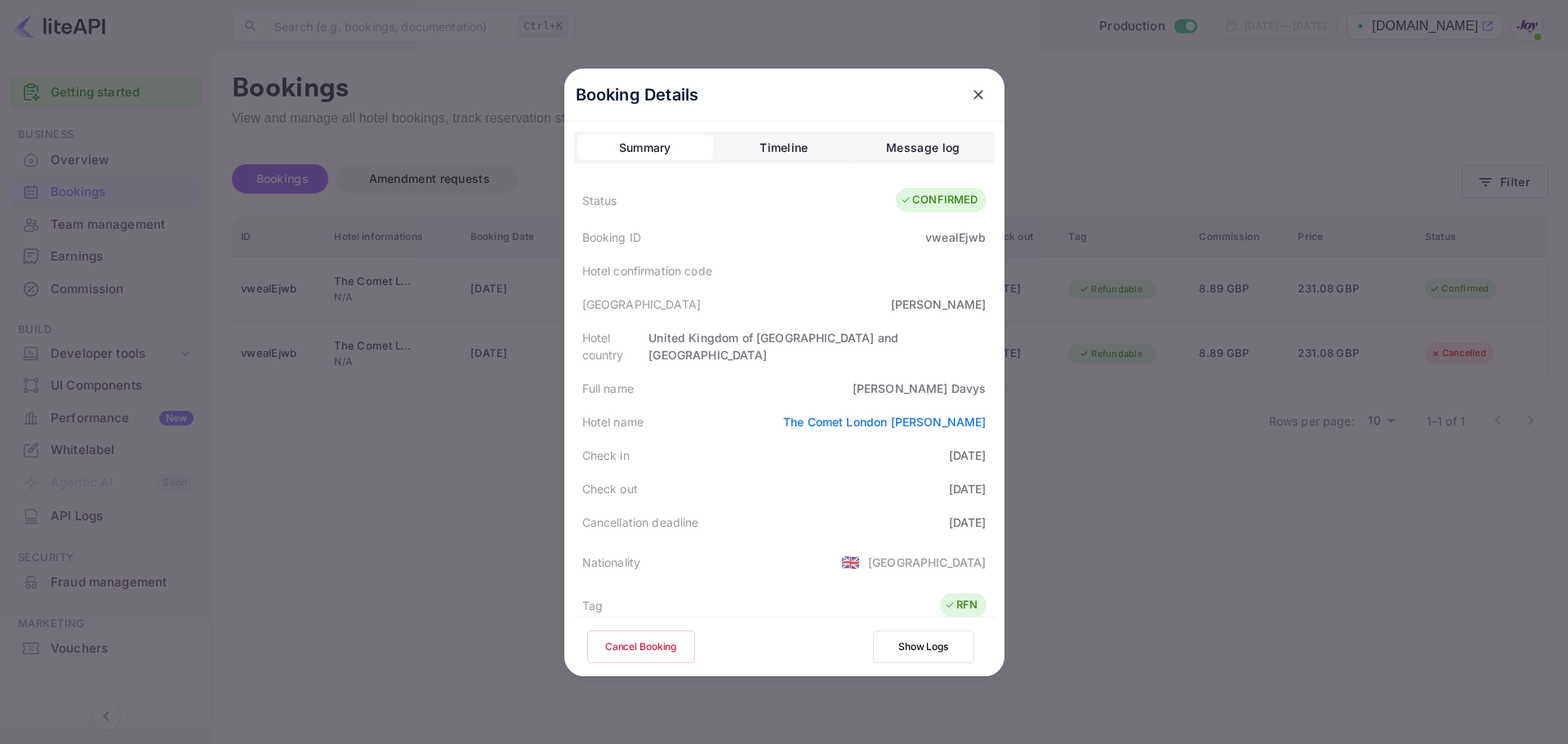
click at [767, 146] on div "Timeline" at bounding box center [783, 147] width 48 height 20
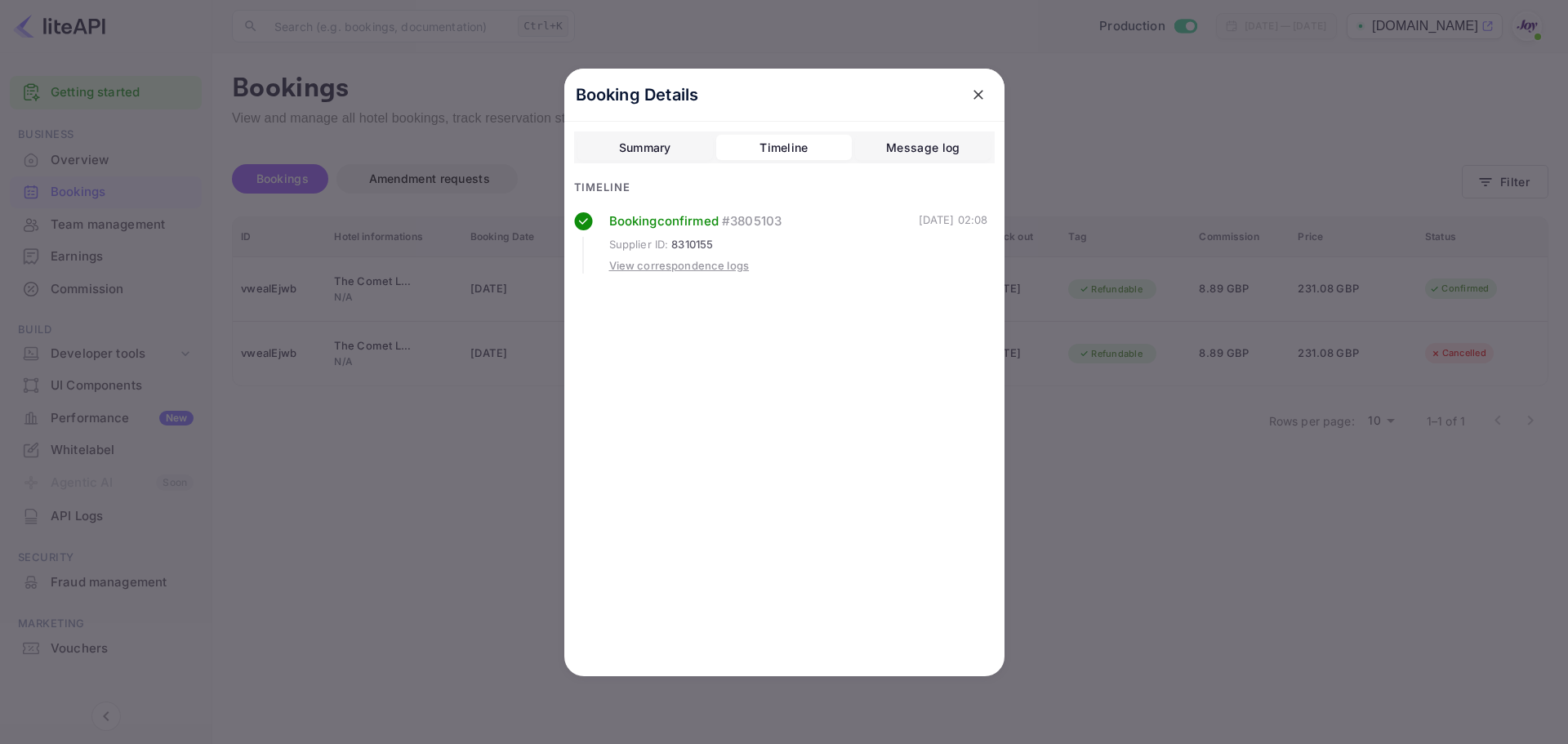
click at [898, 143] on div "Message log" at bounding box center [922, 147] width 74 height 20
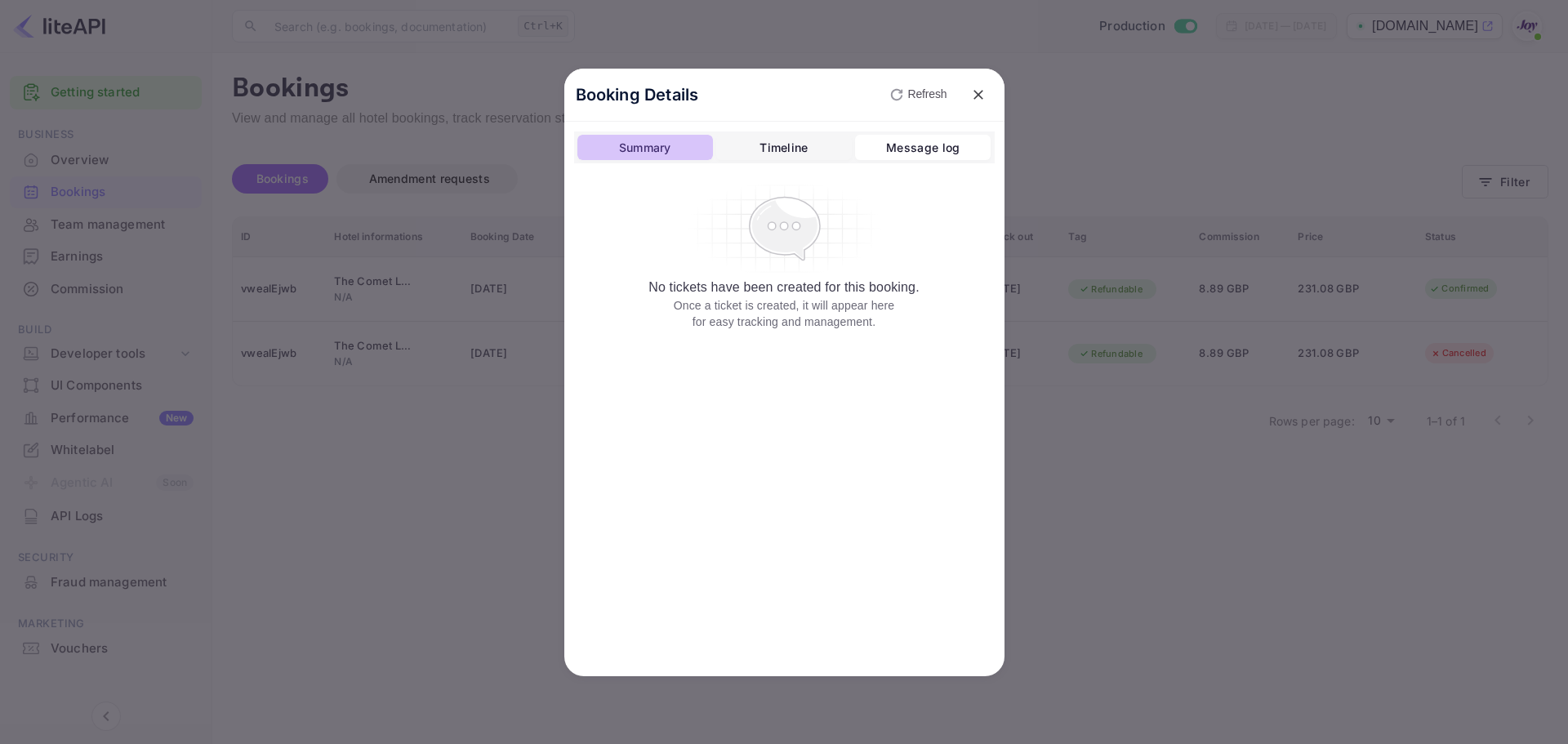
click at [655, 157] on button "Summary" at bounding box center [645, 147] width 136 height 27
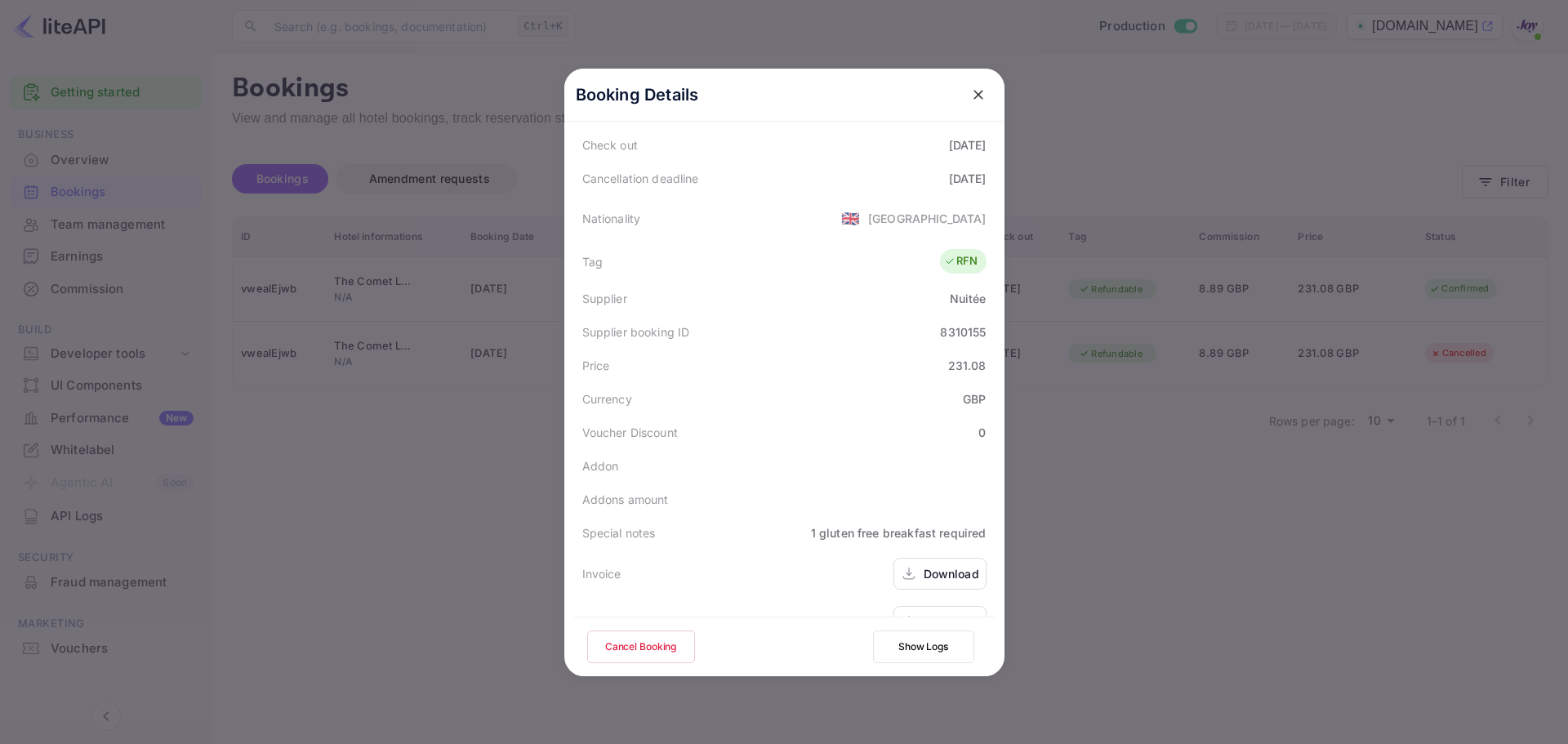
scroll to position [363, 0]
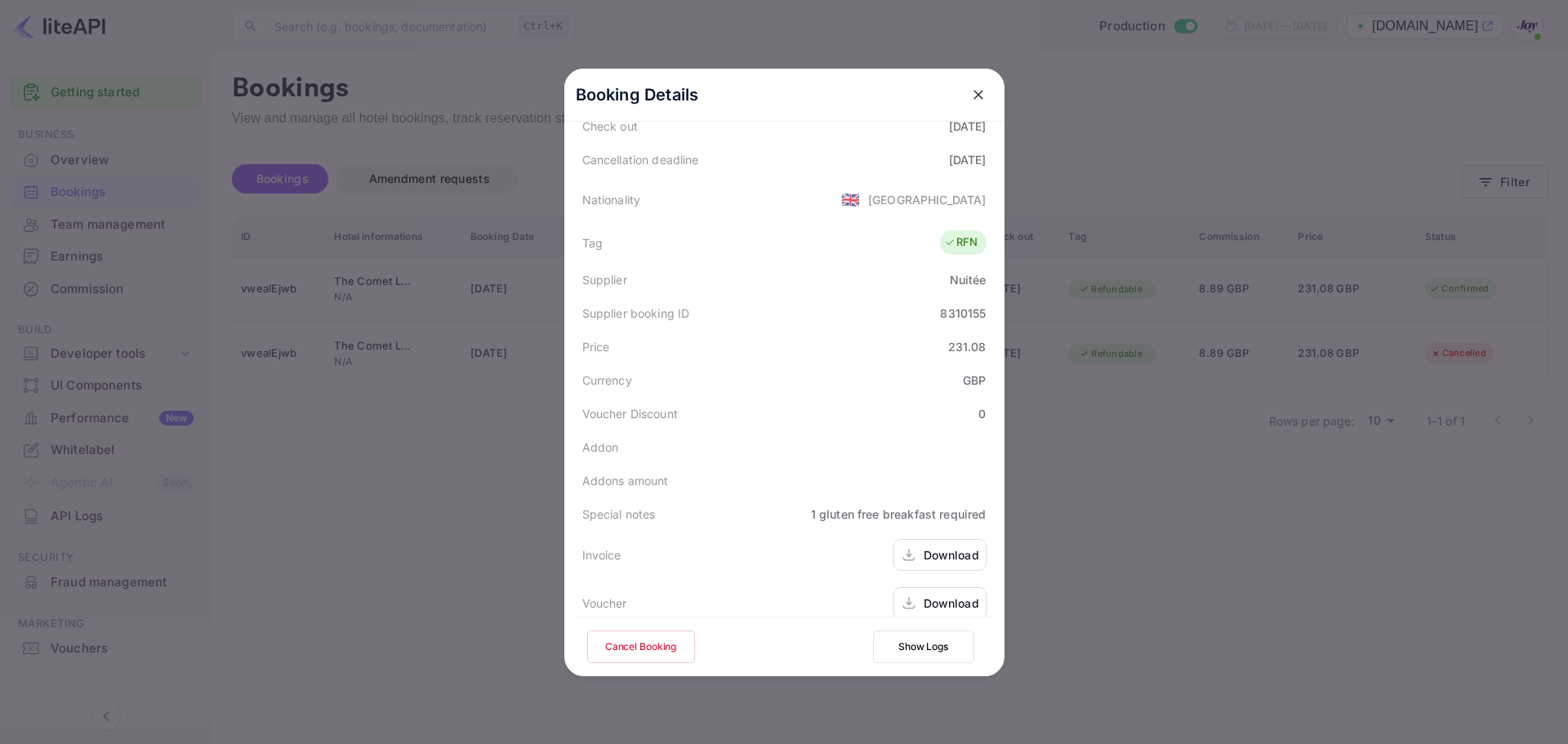
click at [1122, 499] on div at bounding box center [784, 372] width 1568 height 744
